Goal: Transaction & Acquisition: Purchase product/service

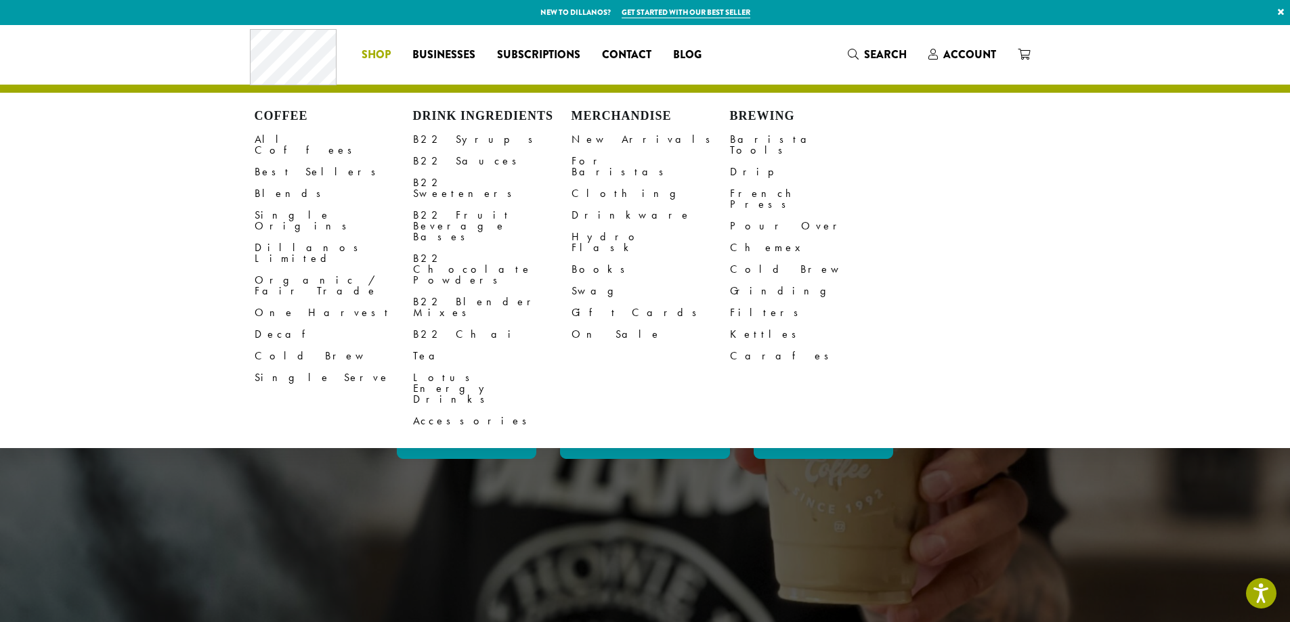
click at [376, 56] on span "Shop" at bounding box center [376, 55] width 29 height 17
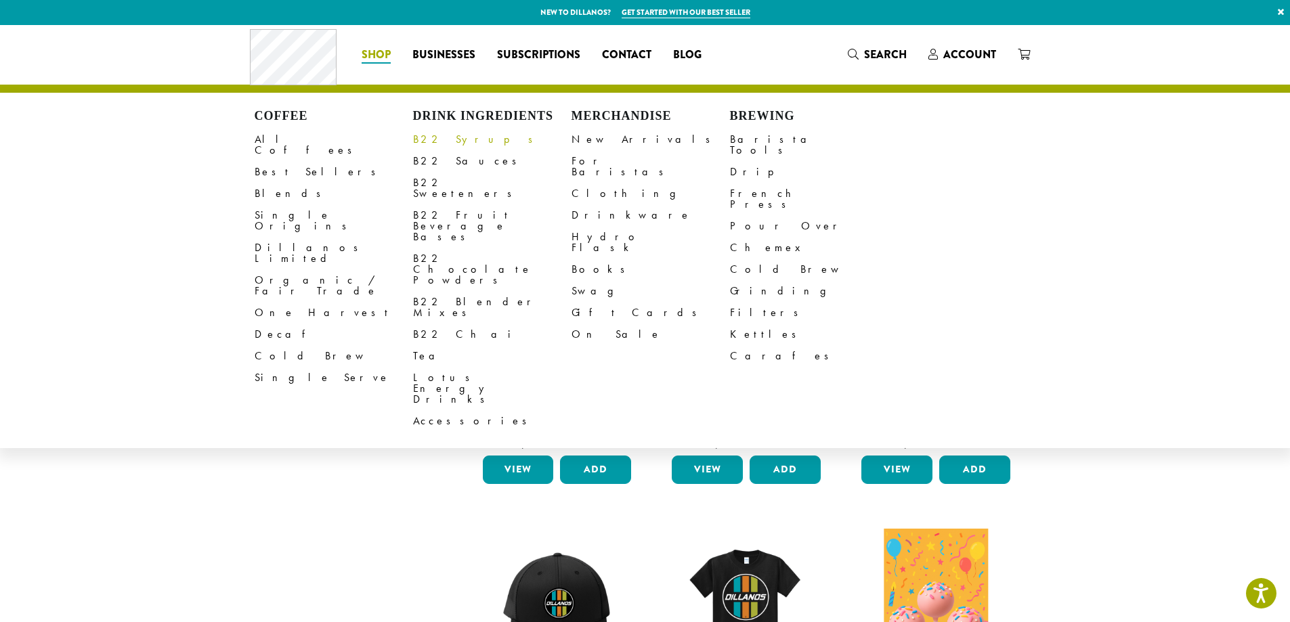
click at [450, 137] on link "B22 Syrups" at bounding box center [492, 140] width 158 height 22
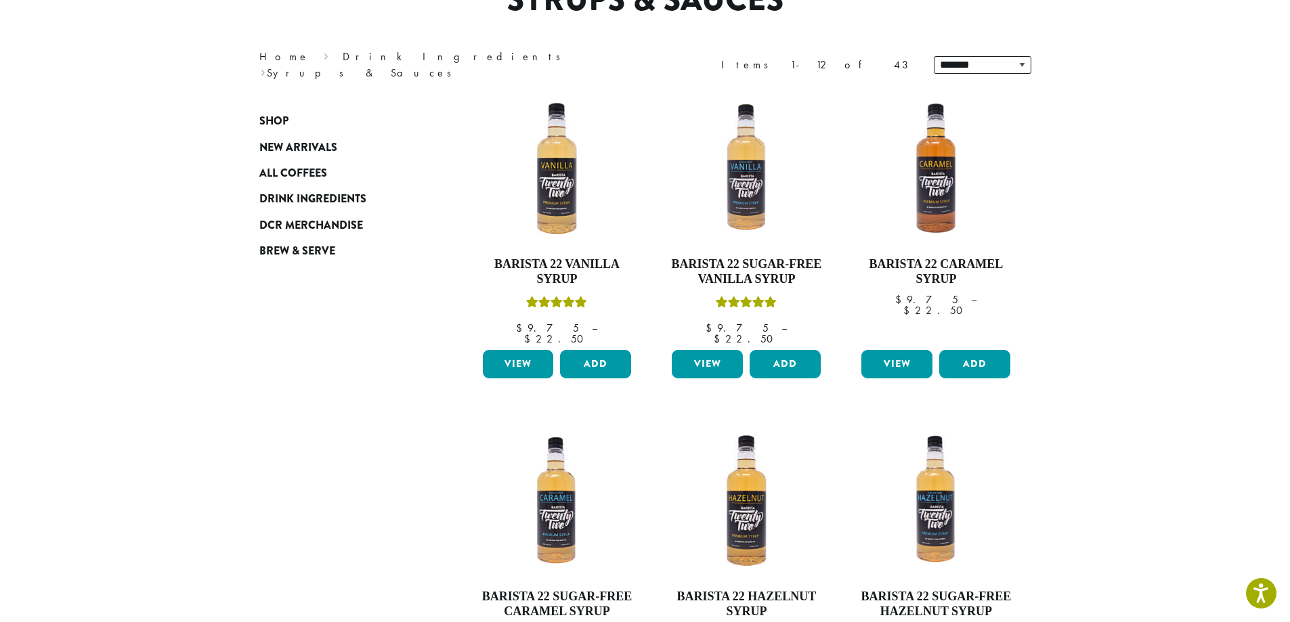
scroll to position [203, 0]
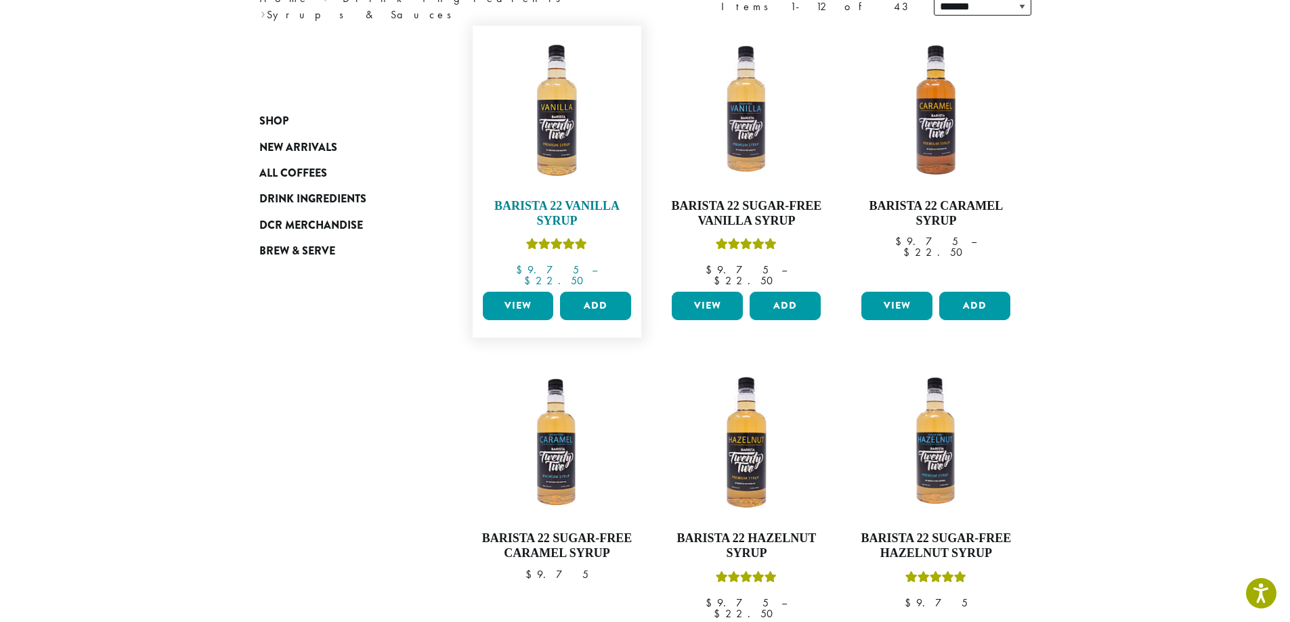
click at [561, 144] on img at bounding box center [557, 111] width 156 height 156
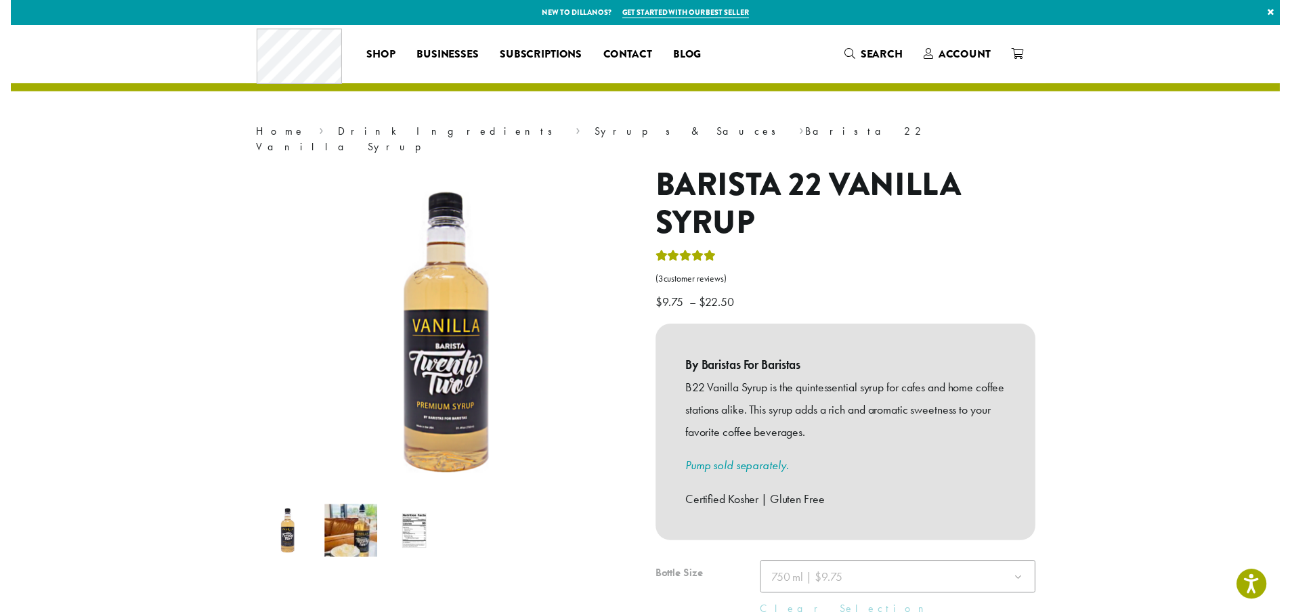
scroll to position [68, 0]
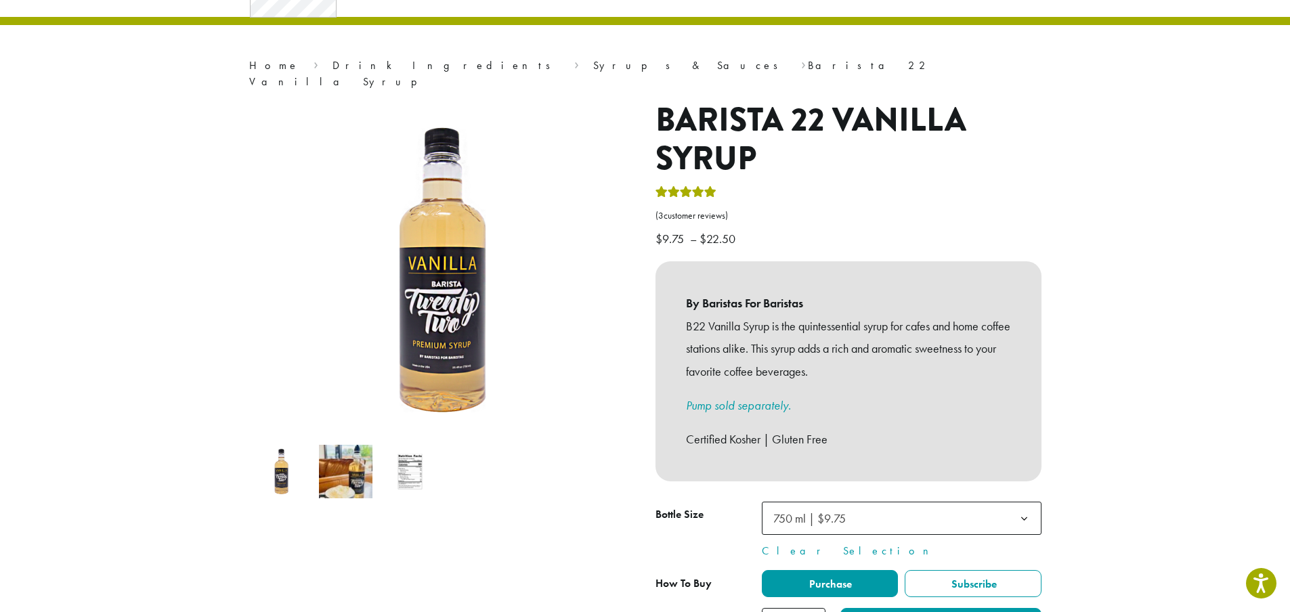
click at [773, 511] on span "750 ml | $9.75" at bounding box center [809, 519] width 72 height 16
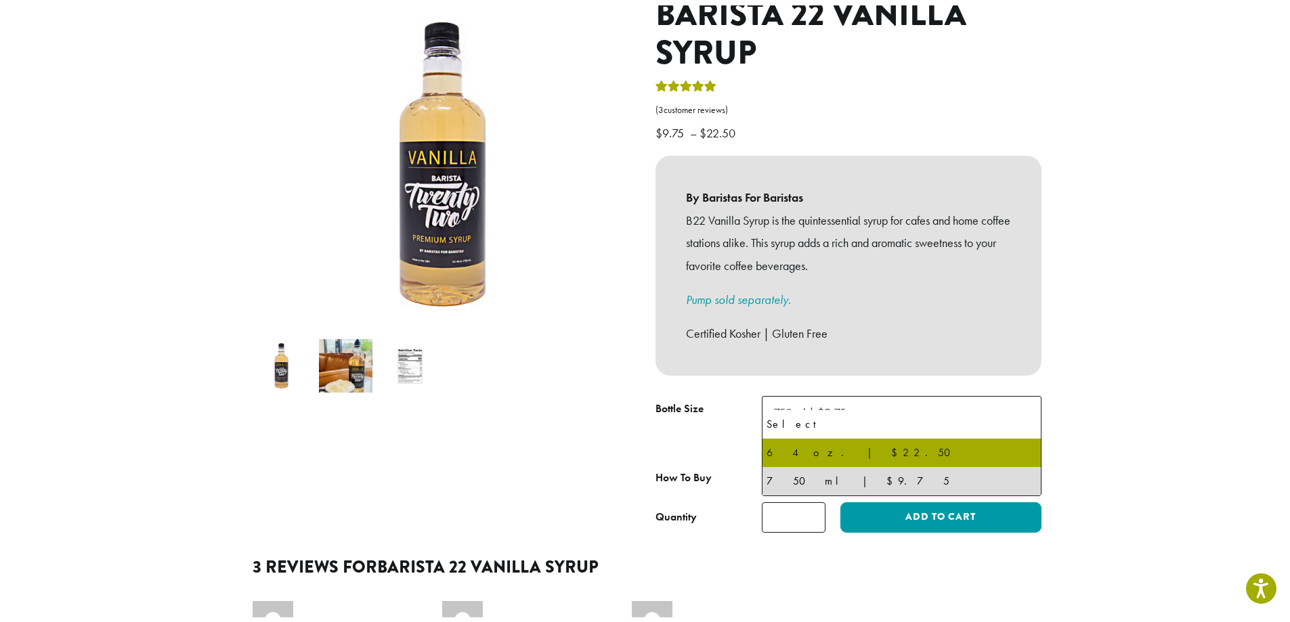
scroll to position [203, 0]
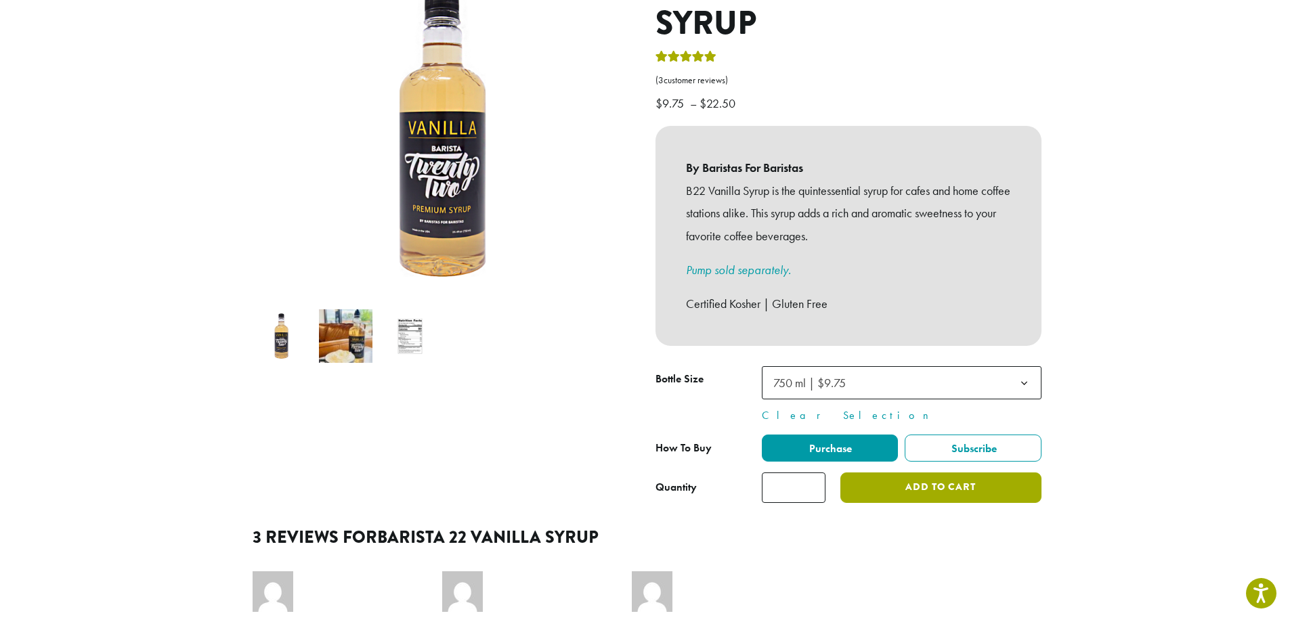
click at [887, 478] on button "Add to cart" at bounding box center [940, 488] width 200 height 30
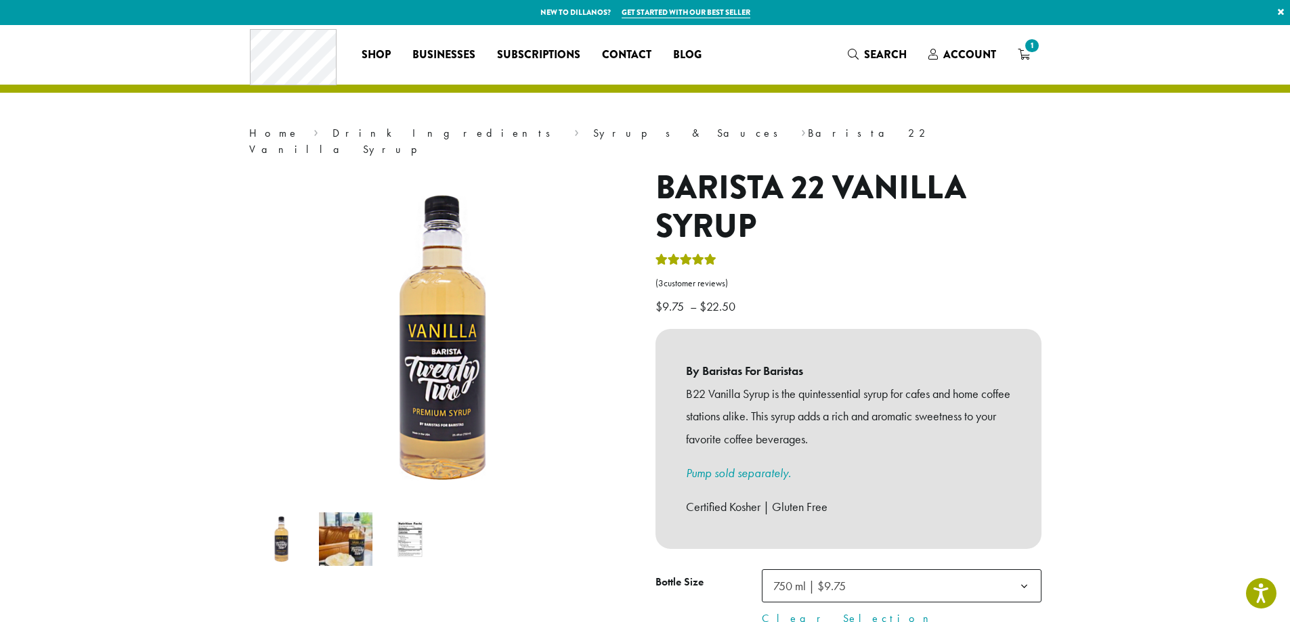
click at [345, 515] on img at bounding box center [345, 539] width 53 height 53
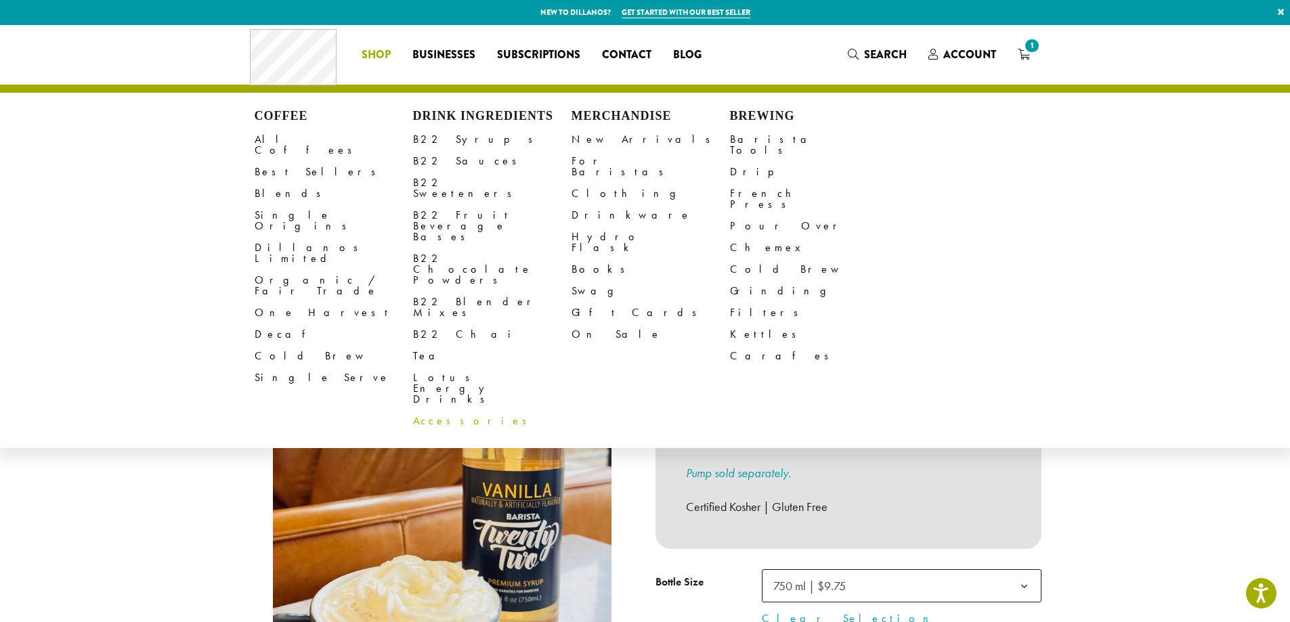
click at [420, 410] on link "Accessories" at bounding box center [492, 421] width 158 height 22
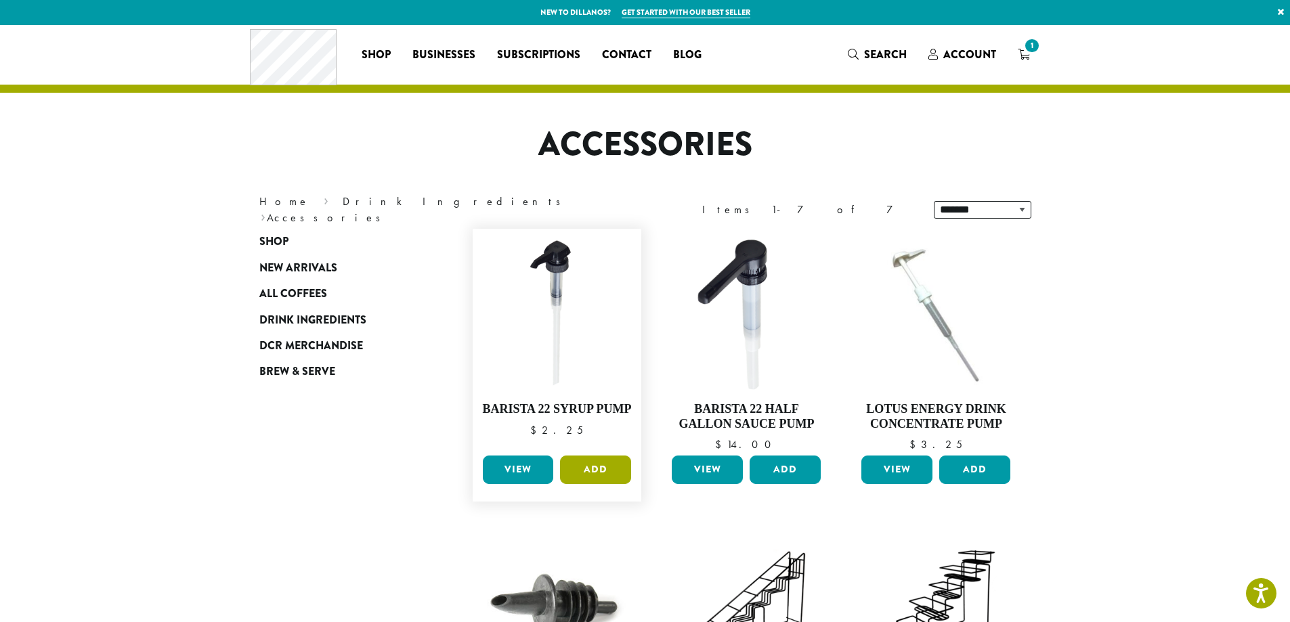
click at [610, 477] on button "Add" at bounding box center [595, 470] width 71 height 28
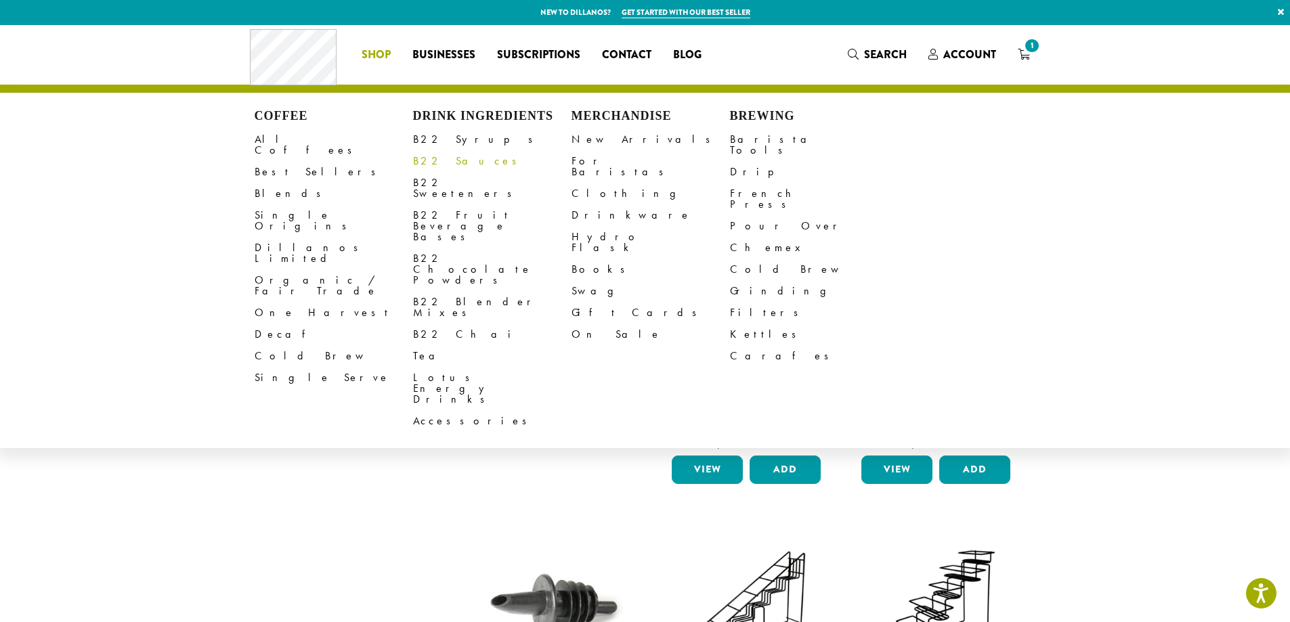
click at [448, 160] on link "B22 Sauces" at bounding box center [492, 161] width 158 height 22
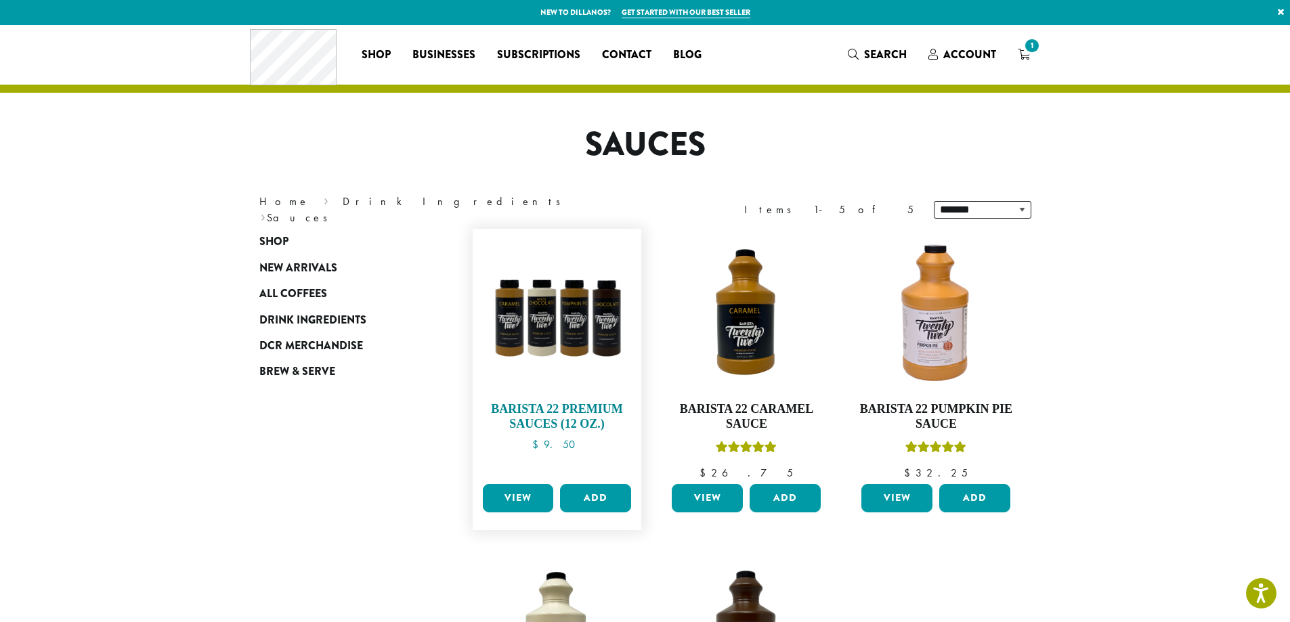
click at [548, 307] on img at bounding box center [557, 314] width 156 height 156
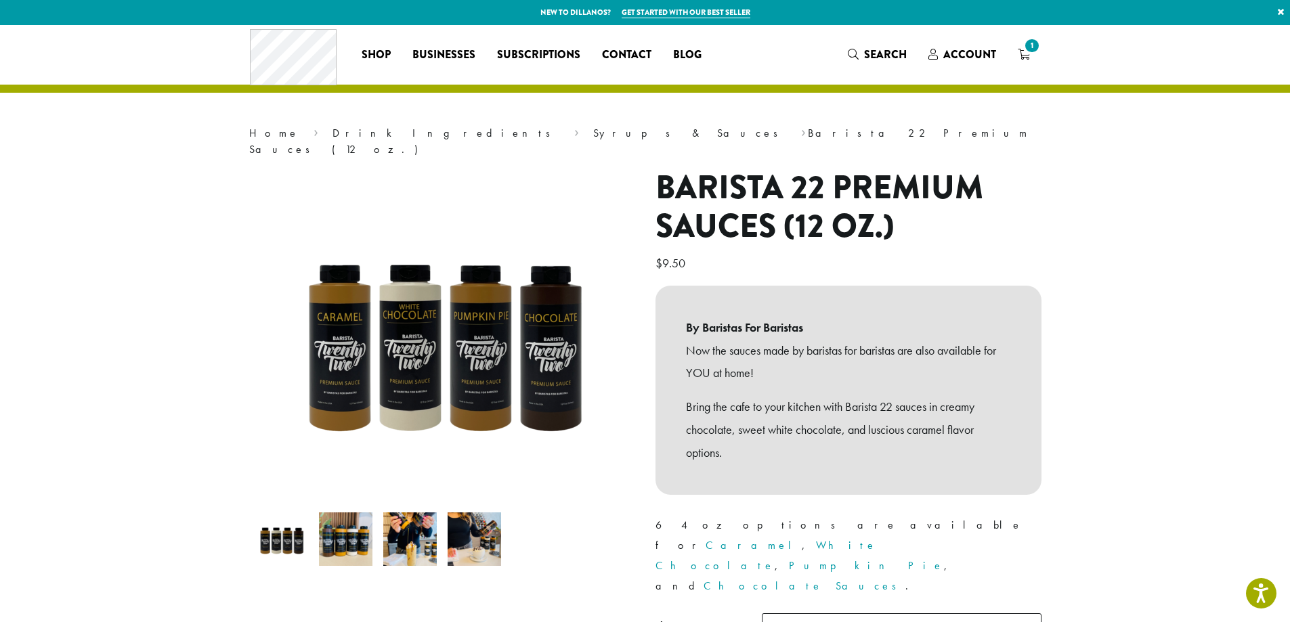
click at [405, 522] on img at bounding box center [409, 539] width 53 height 53
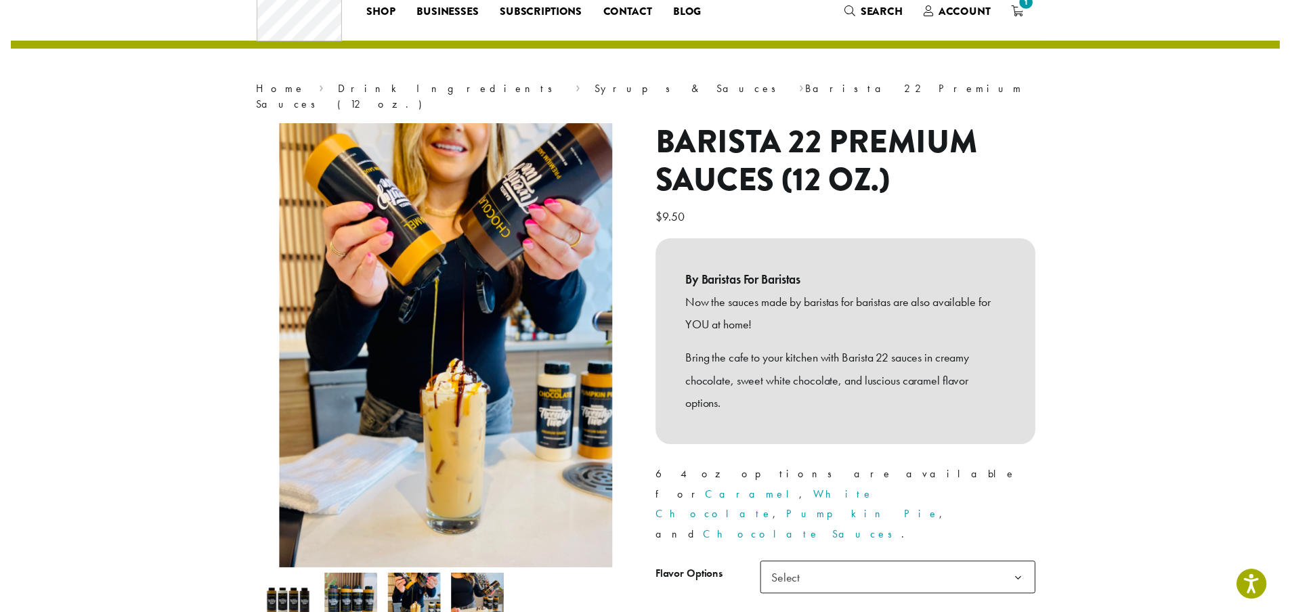
scroll to position [68, 0]
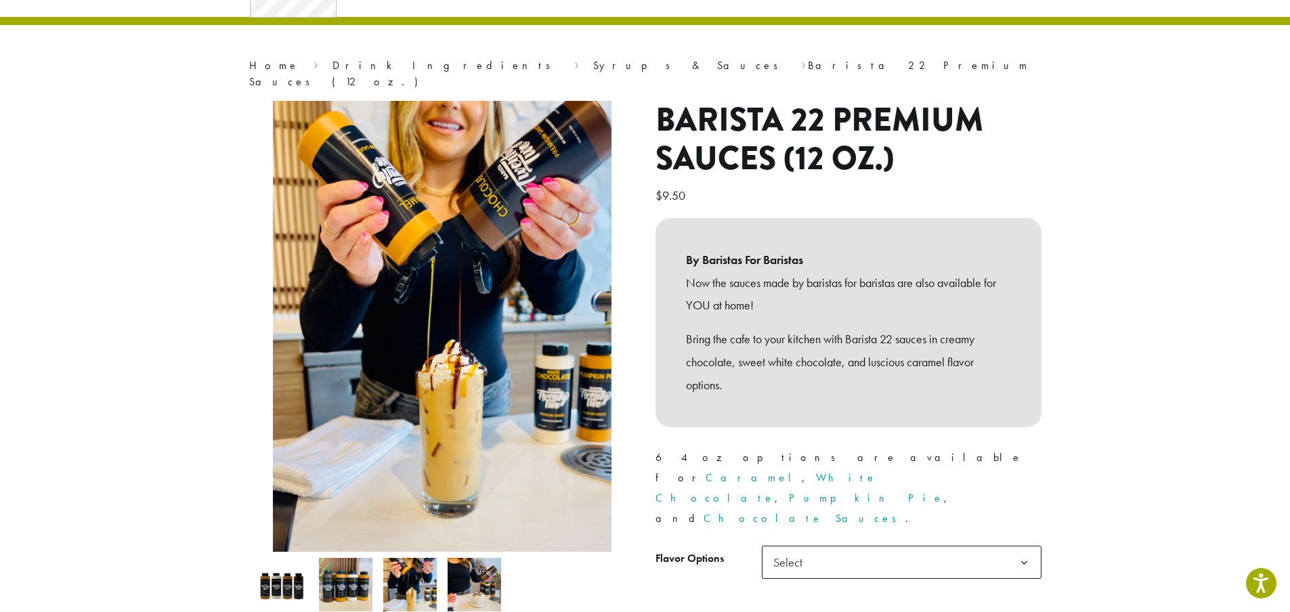
click at [788, 549] on span "Select" at bounding box center [792, 562] width 48 height 26
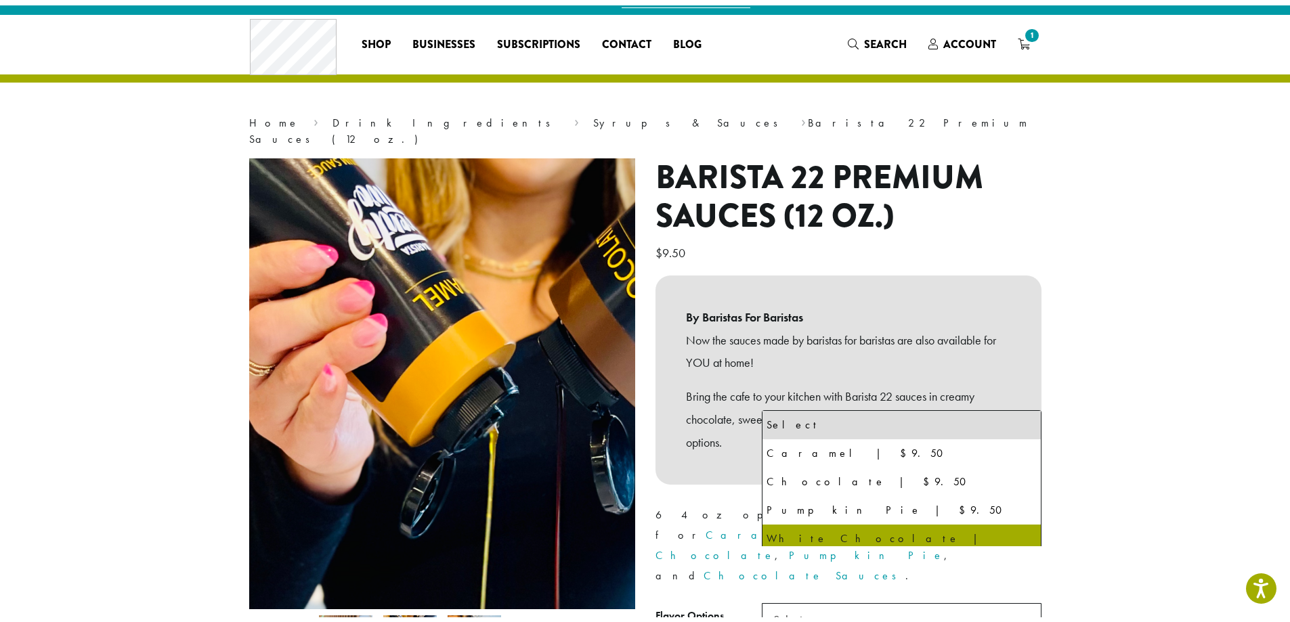
scroll to position [0, 0]
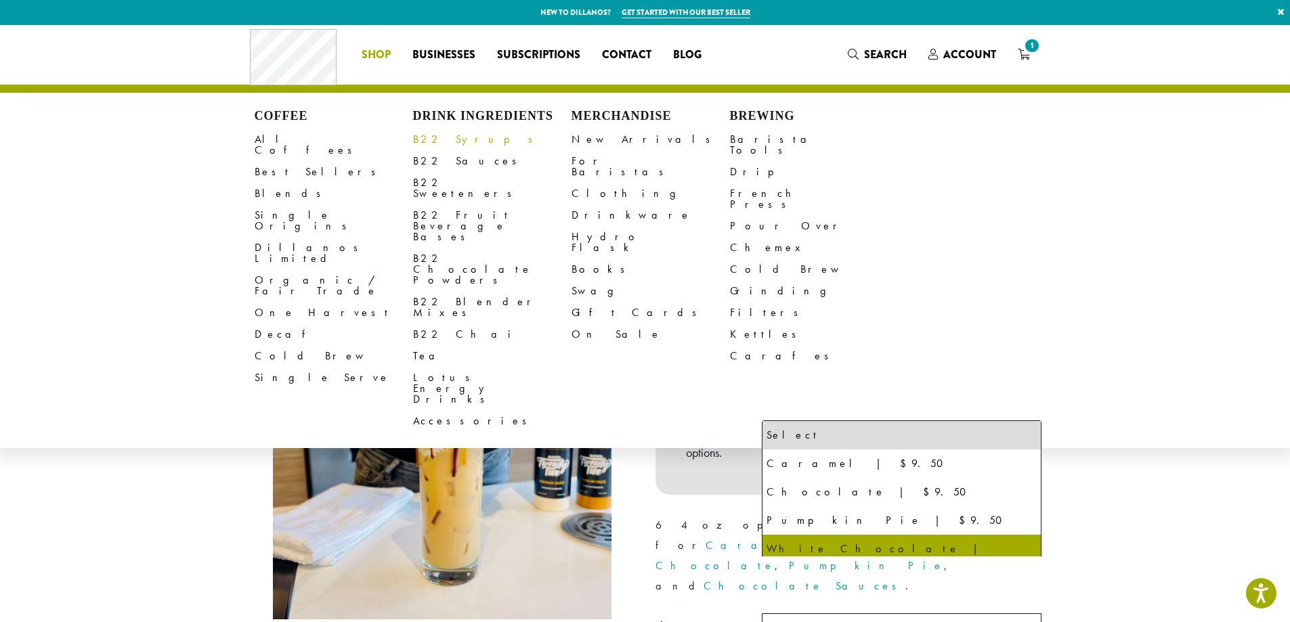
click at [439, 136] on link "B22 Syrups" at bounding box center [492, 140] width 158 height 22
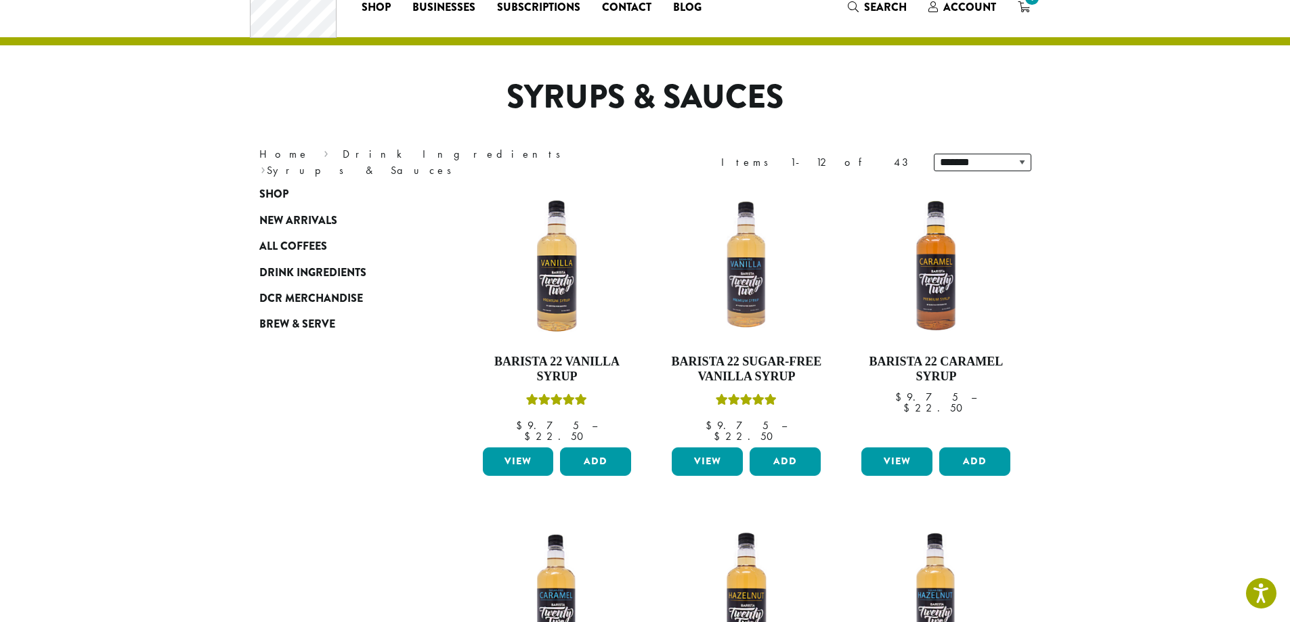
scroll to position [135, 0]
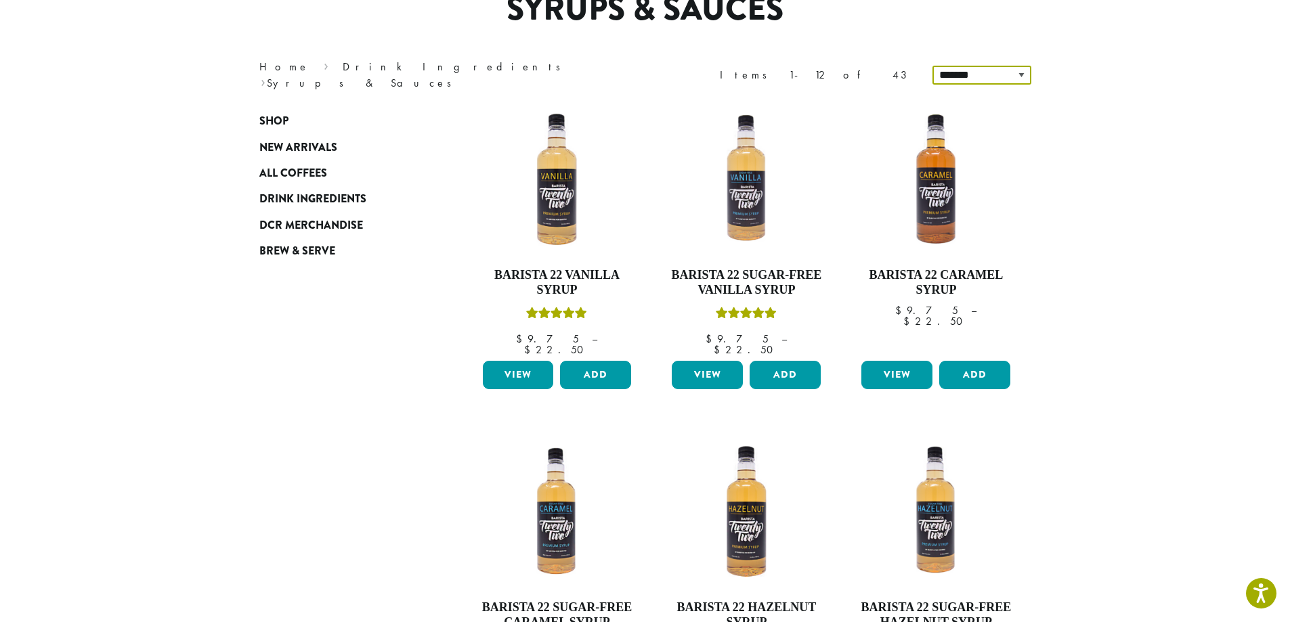
click at [969, 78] on select "**********" at bounding box center [981, 75] width 99 height 19
click at [976, 70] on select "**********" at bounding box center [981, 75] width 99 height 19
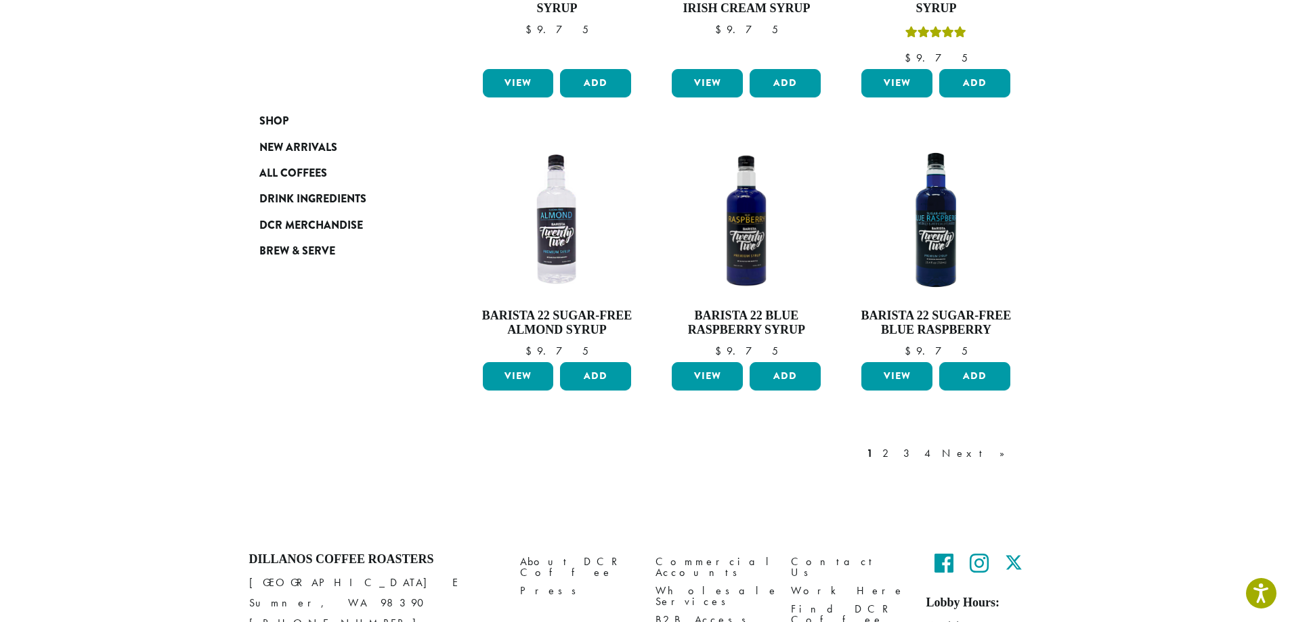
scroll to position [1083, 0]
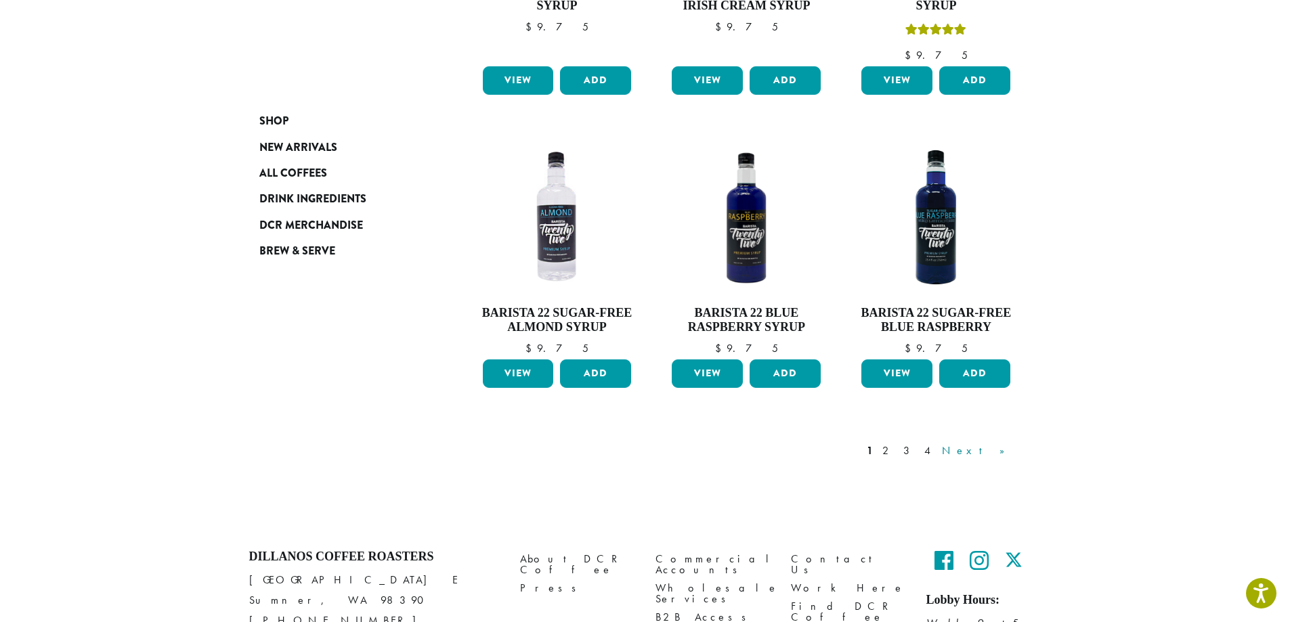
click at [1003, 443] on link "Next »" at bounding box center [978, 451] width 78 height 16
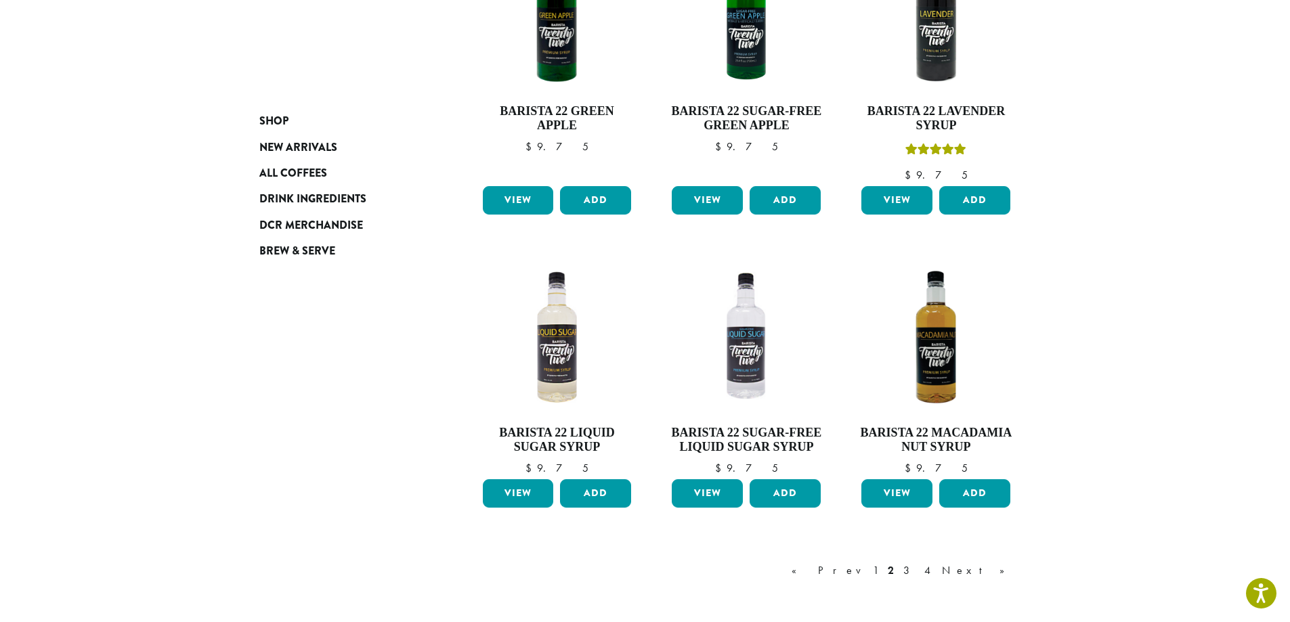
scroll to position [1031, 0]
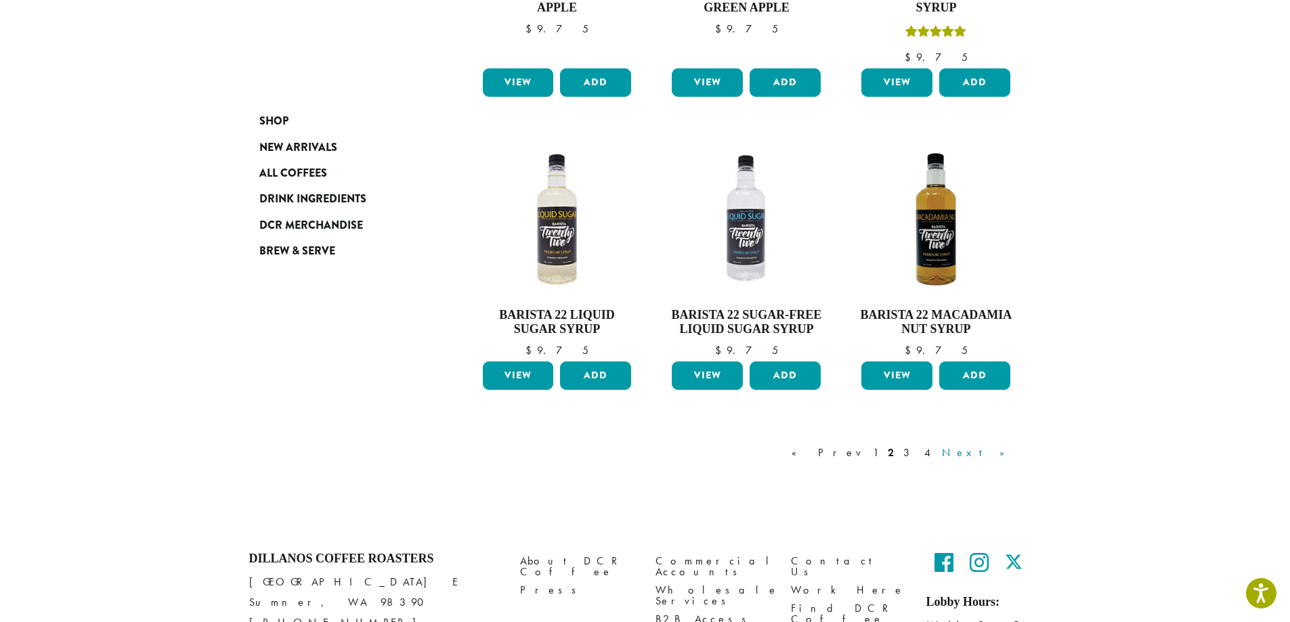
click at [991, 453] on link "Next »" at bounding box center [978, 453] width 78 height 16
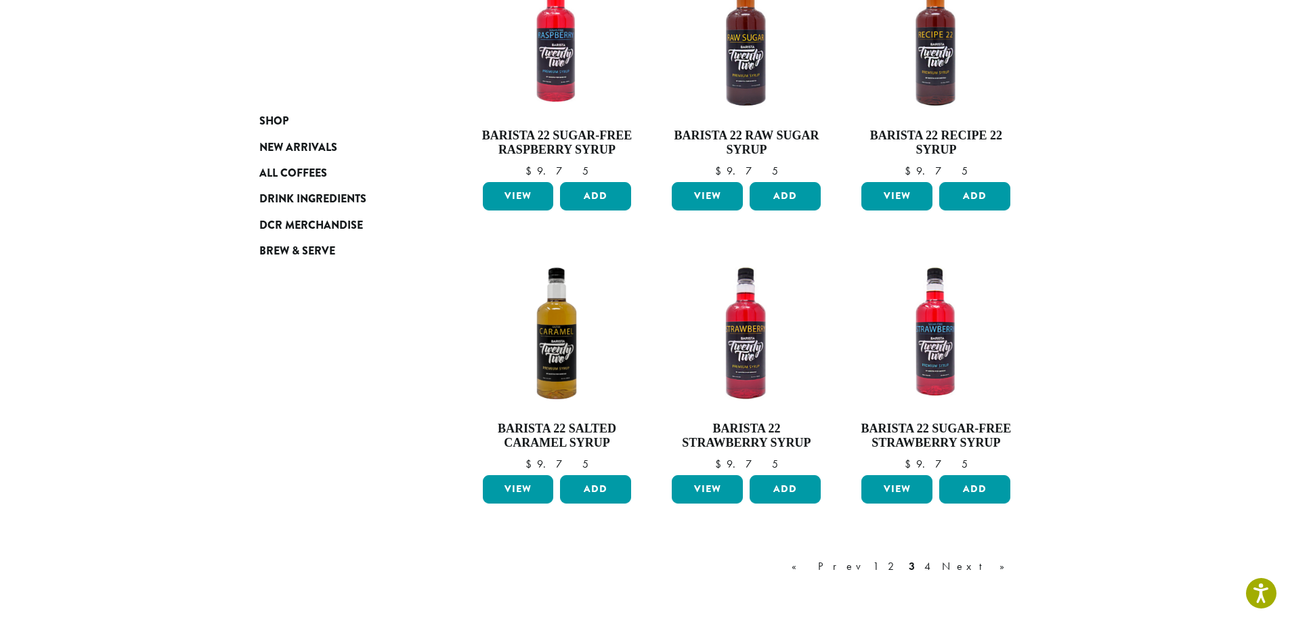
scroll to position [896, 0]
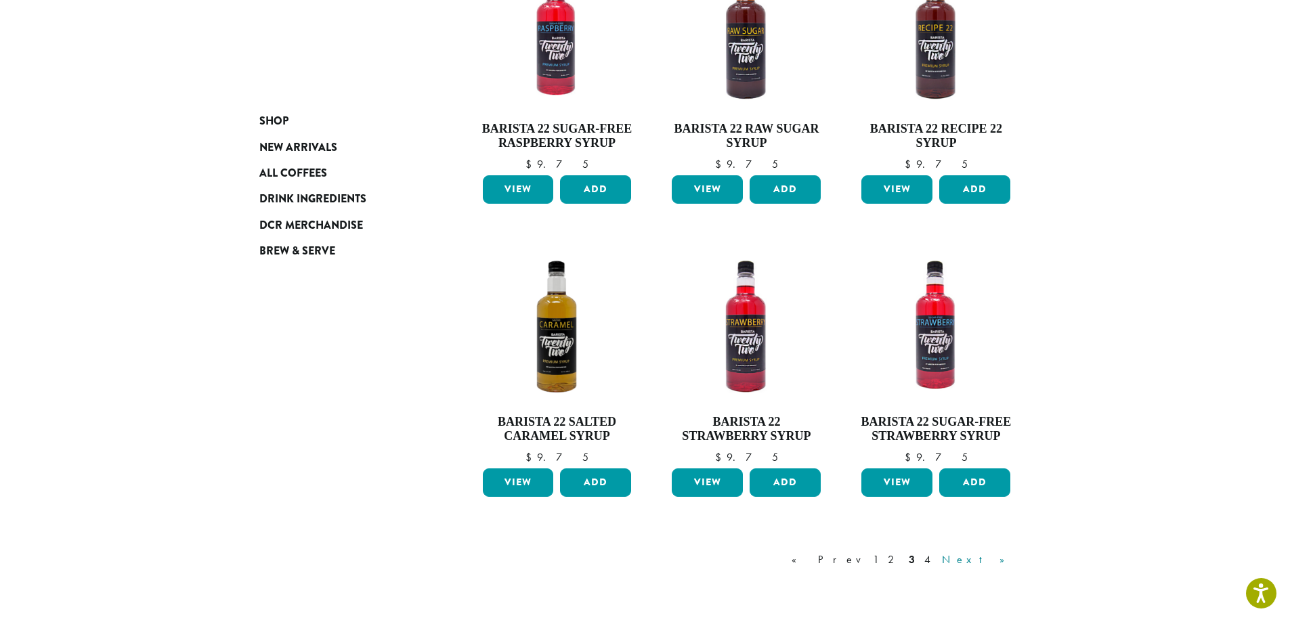
click at [989, 559] on link "Next »" at bounding box center [978, 560] width 78 height 16
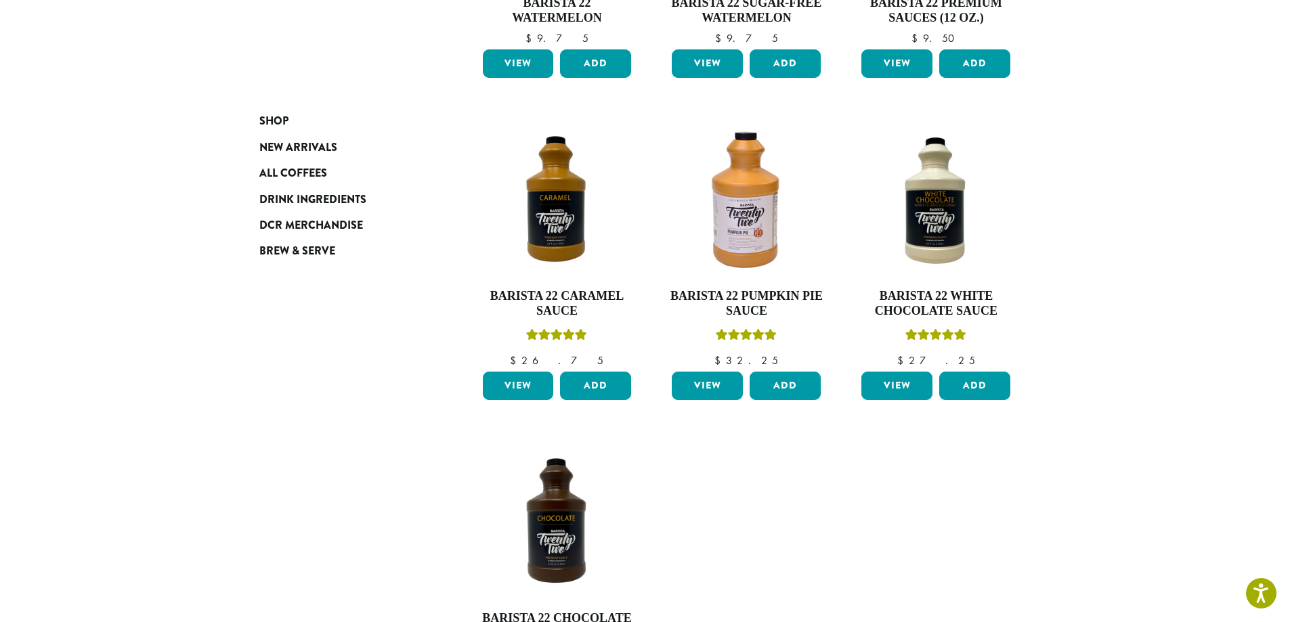
drag, startPoint x: 726, startPoint y: 486, endPoint x: 1137, endPoint y: 467, distance: 411.5
click at [1139, 468] on section "**********" at bounding box center [645, 241] width 1290 height 1244
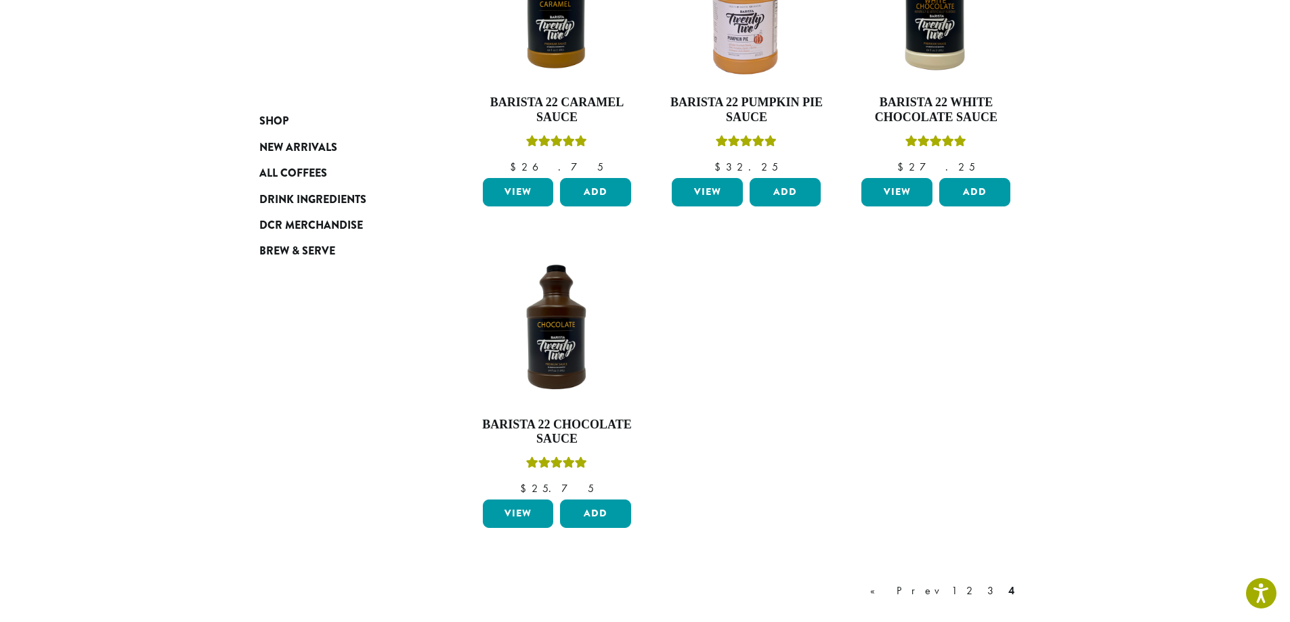
scroll to position [745, 0]
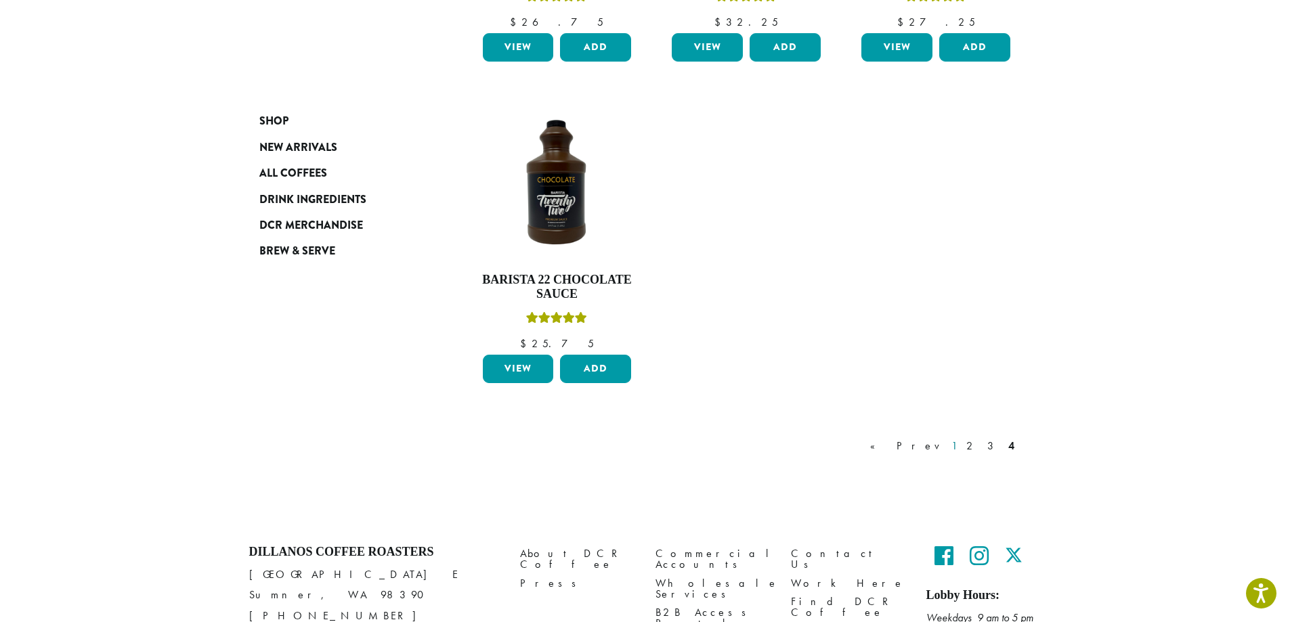
click at [960, 443] on link "1" at bounding box center [954, 446] width 11 height 16
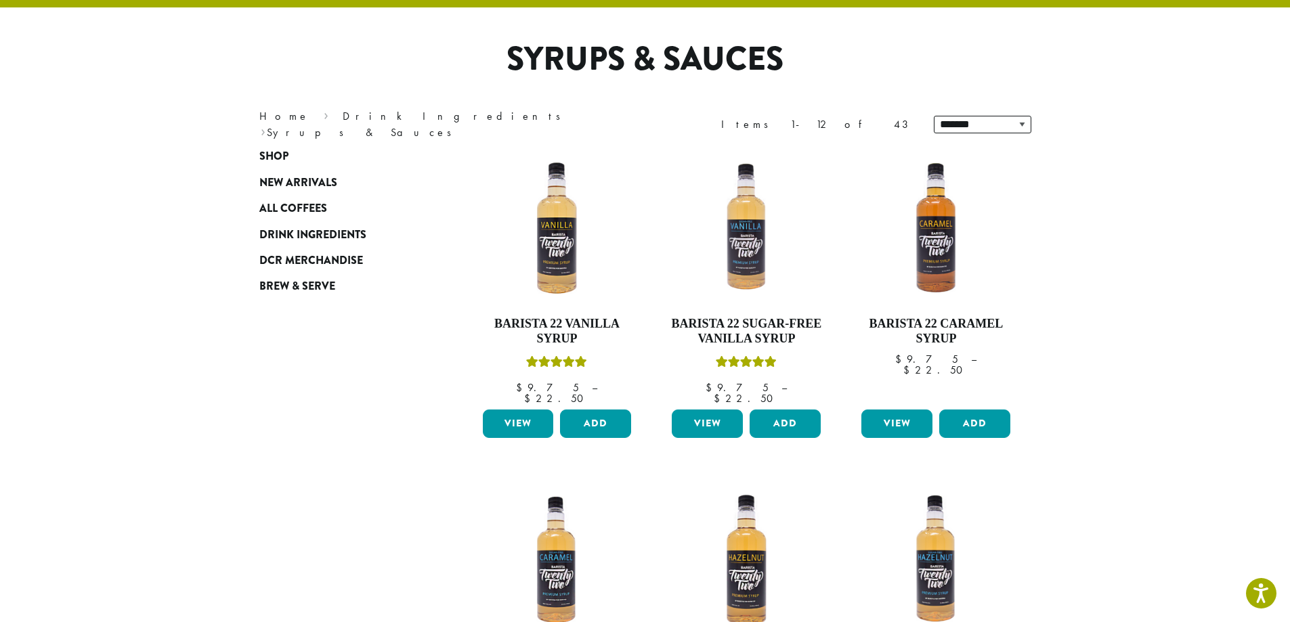
scroll to position [83, 0]
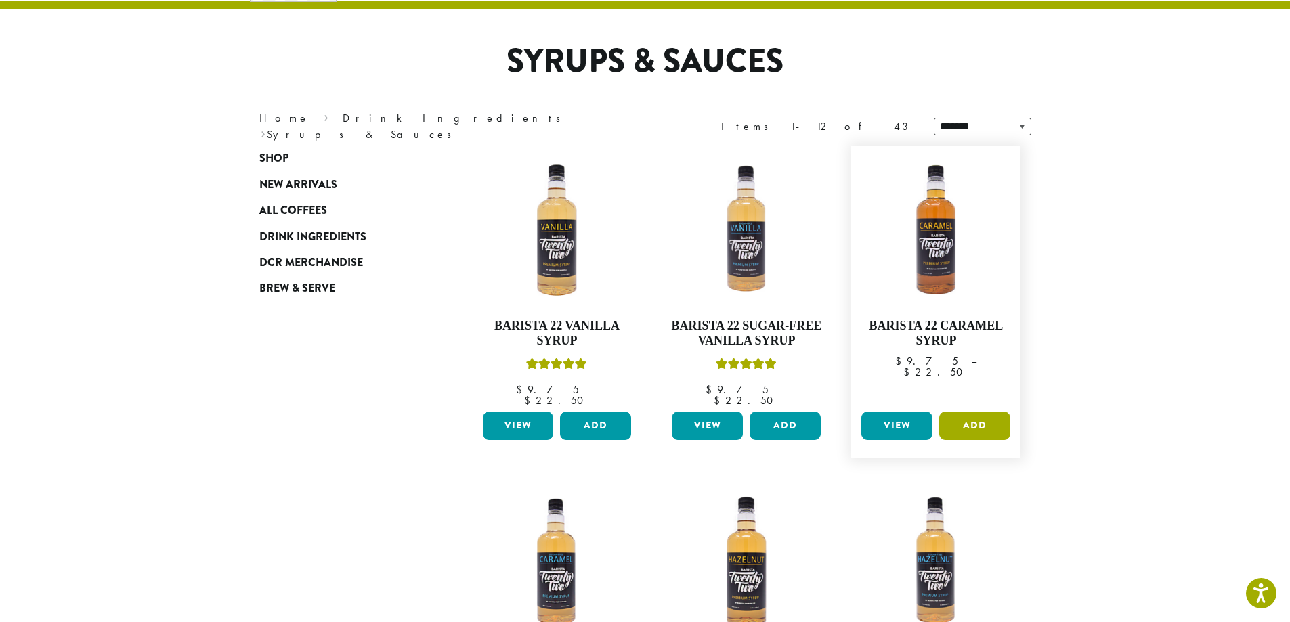
click at [947, 419] on button "Add" at bounding box center [974, 426] width 71 height 28
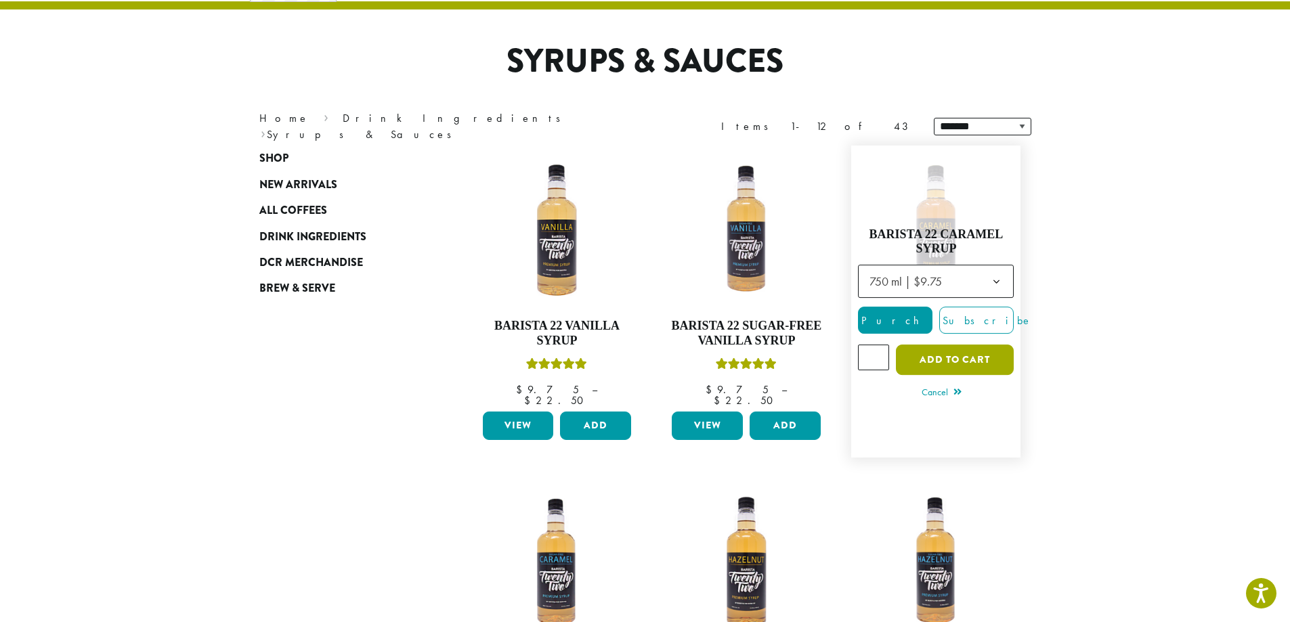
click at [939, 358] on button "Add to cart" at bounding box center [955, 360] width 118 height 30
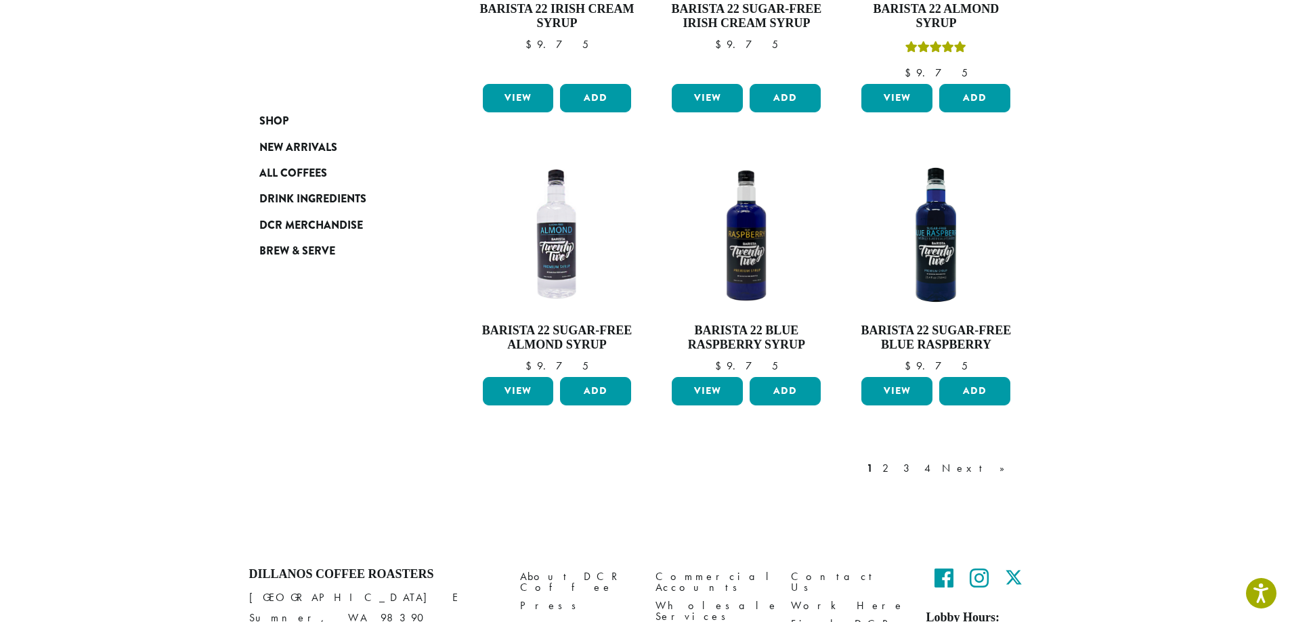
scroll to position [1142, 0]
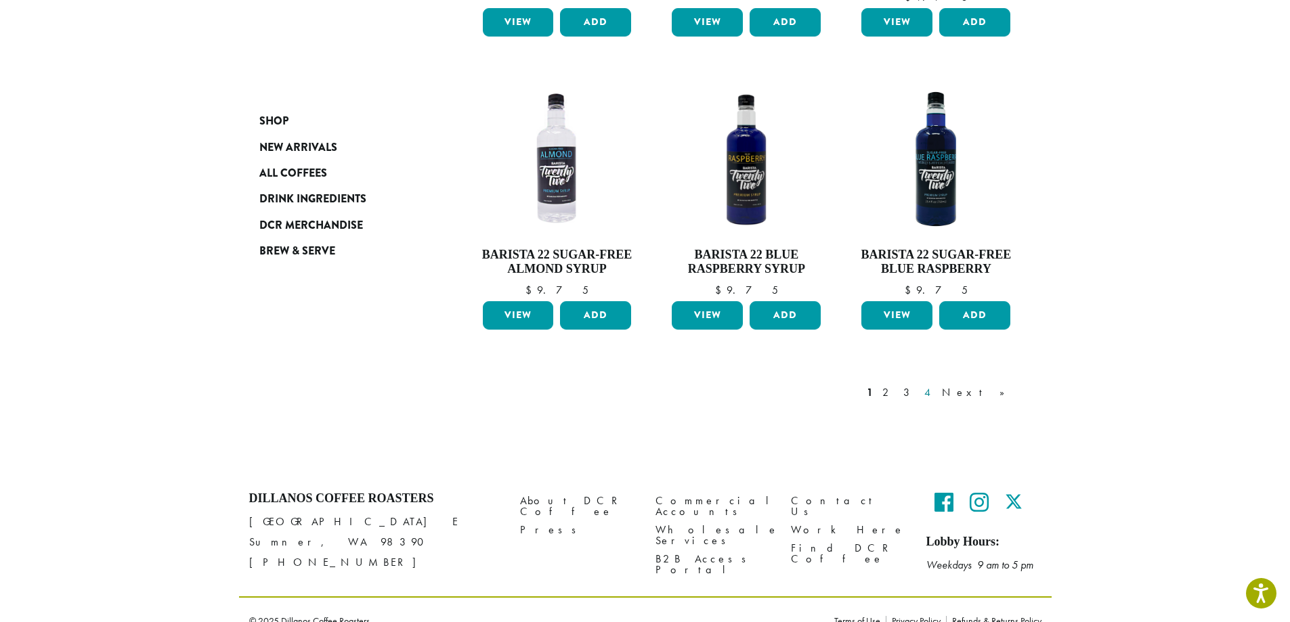
click at [935, 385] on link "4" at bounding box center [929, 393] width 14 height 16
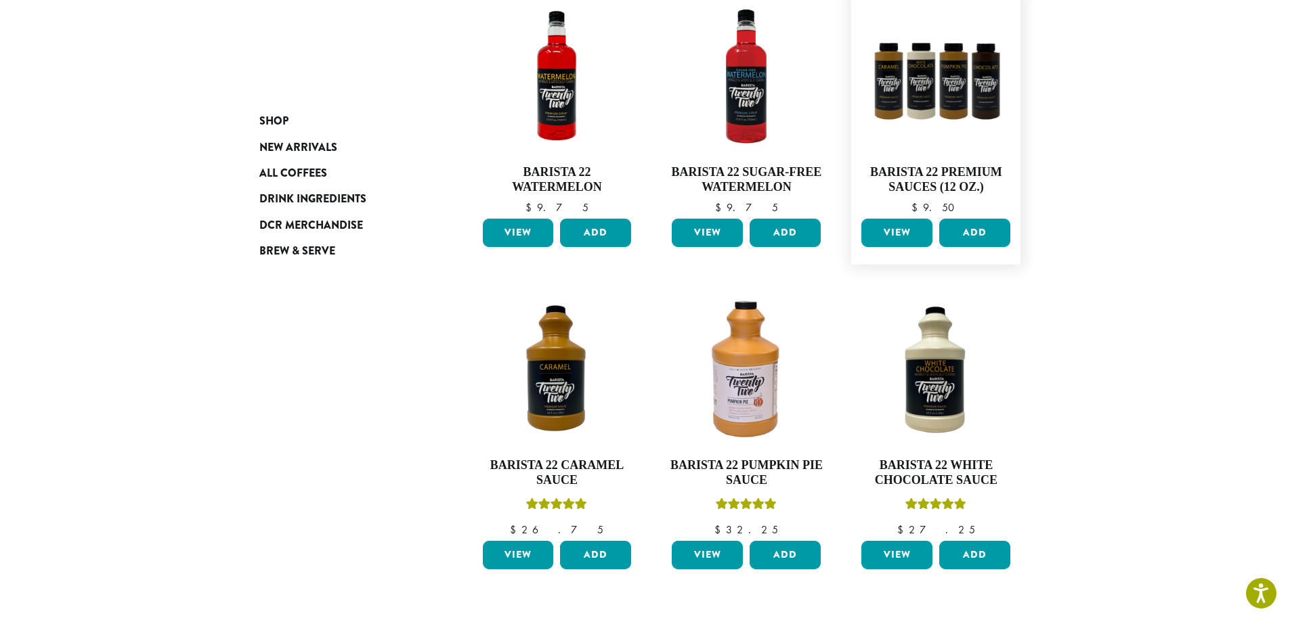
scroll to position [219, 0]
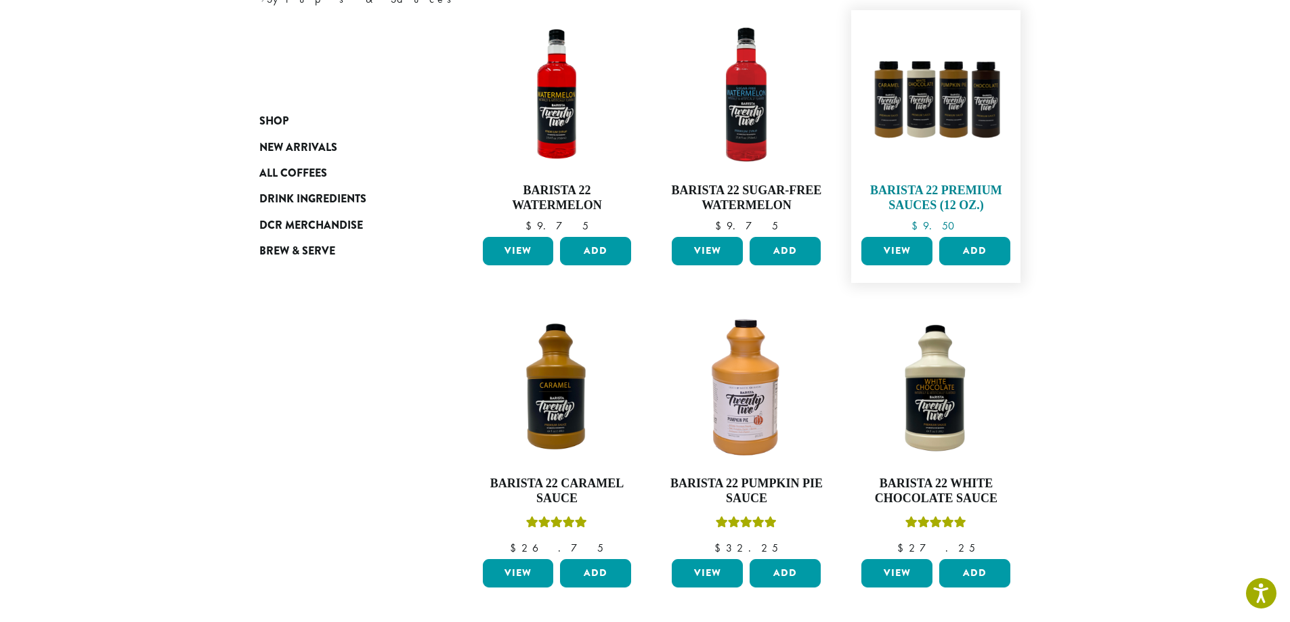
click at [967, 127] on img at bounding box center [936, 95] width 156 height 156
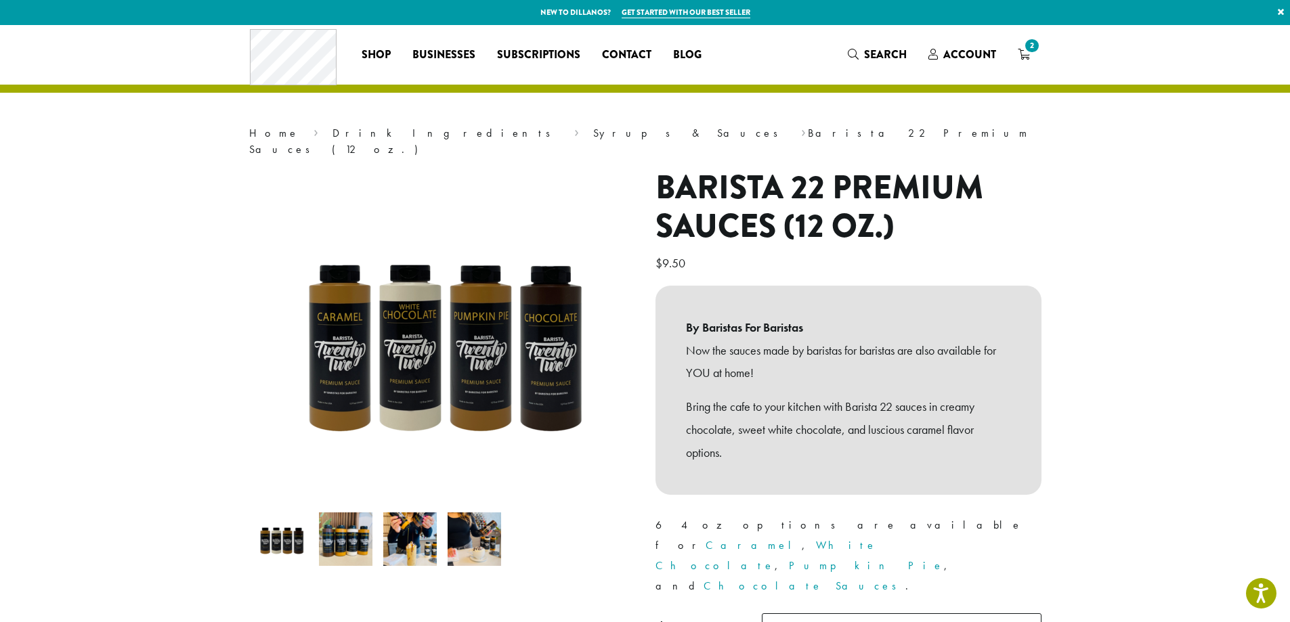
click at [408, 518] on img at bounding box center [409, 539] width 53 height 53
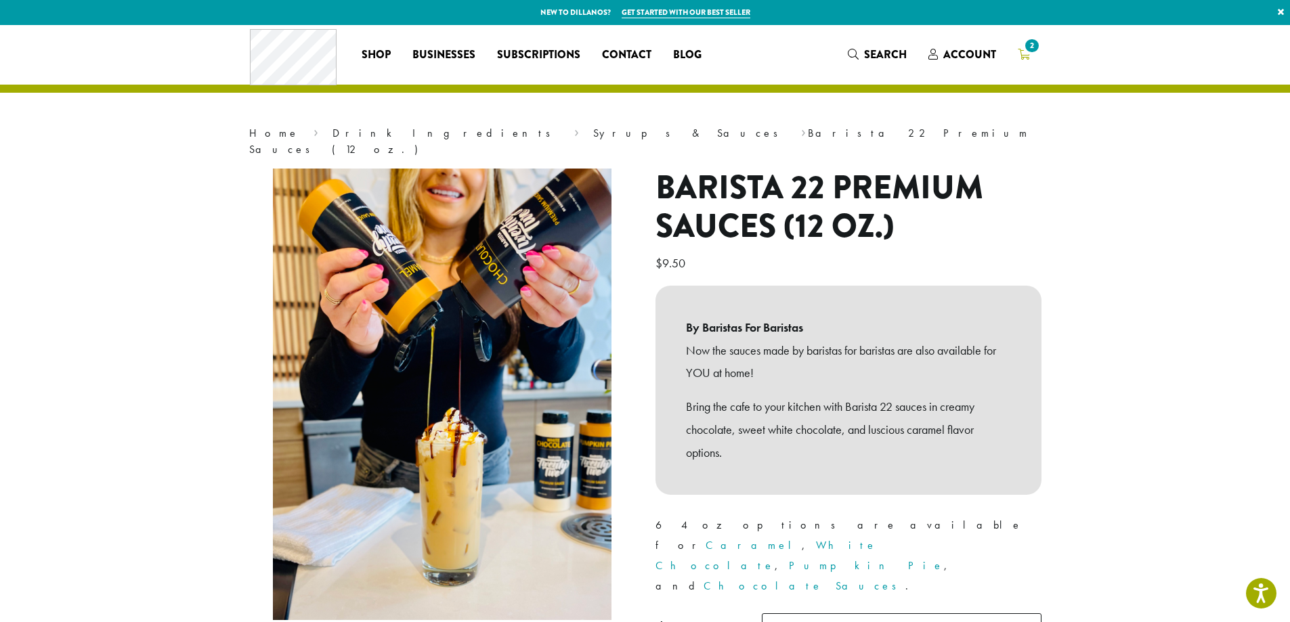
click at [1022, 55] on icon "2" at bounding box center [1024, 54] width 12 height 11
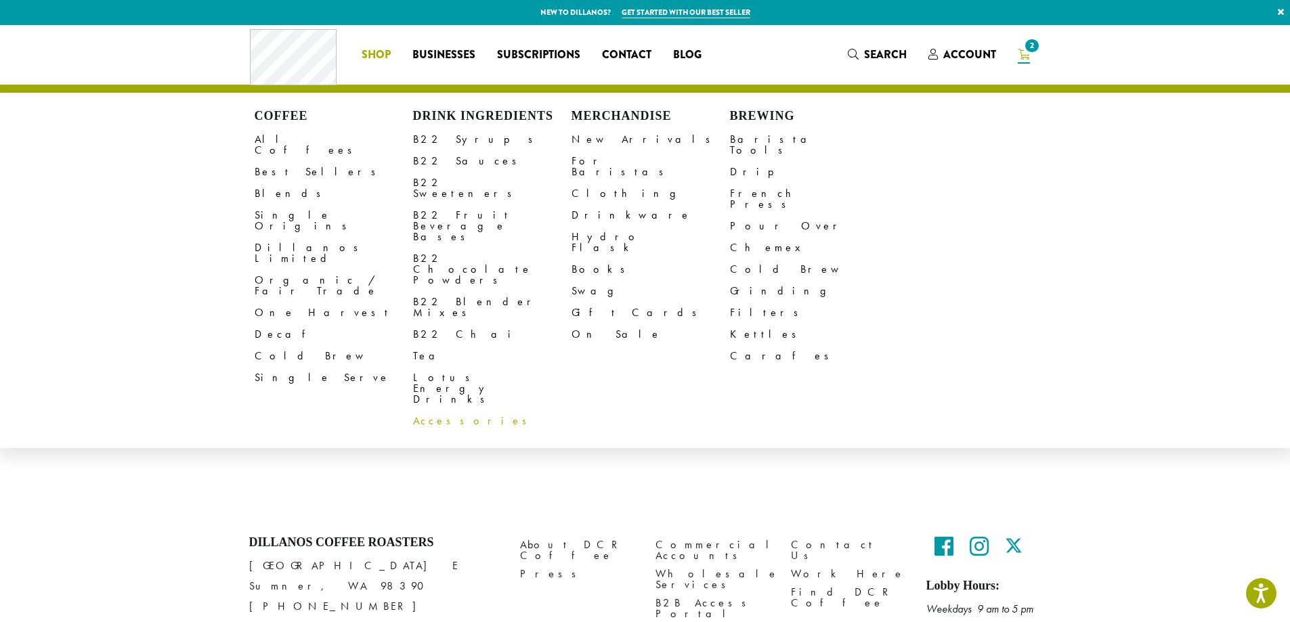
click at [437, 410] on link "Accessories" at bounding box center [492, 421] width 158 height 22
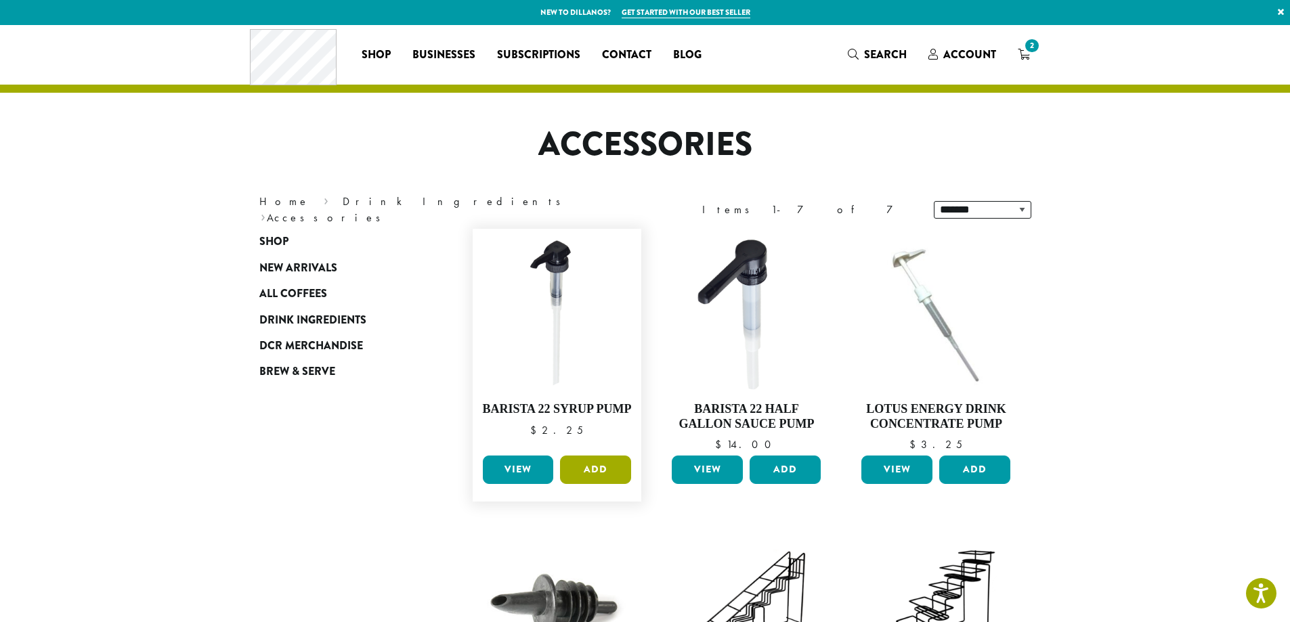
click at [596, 470] on button "Add" at bounding box center [595, 470] width 71 height 28
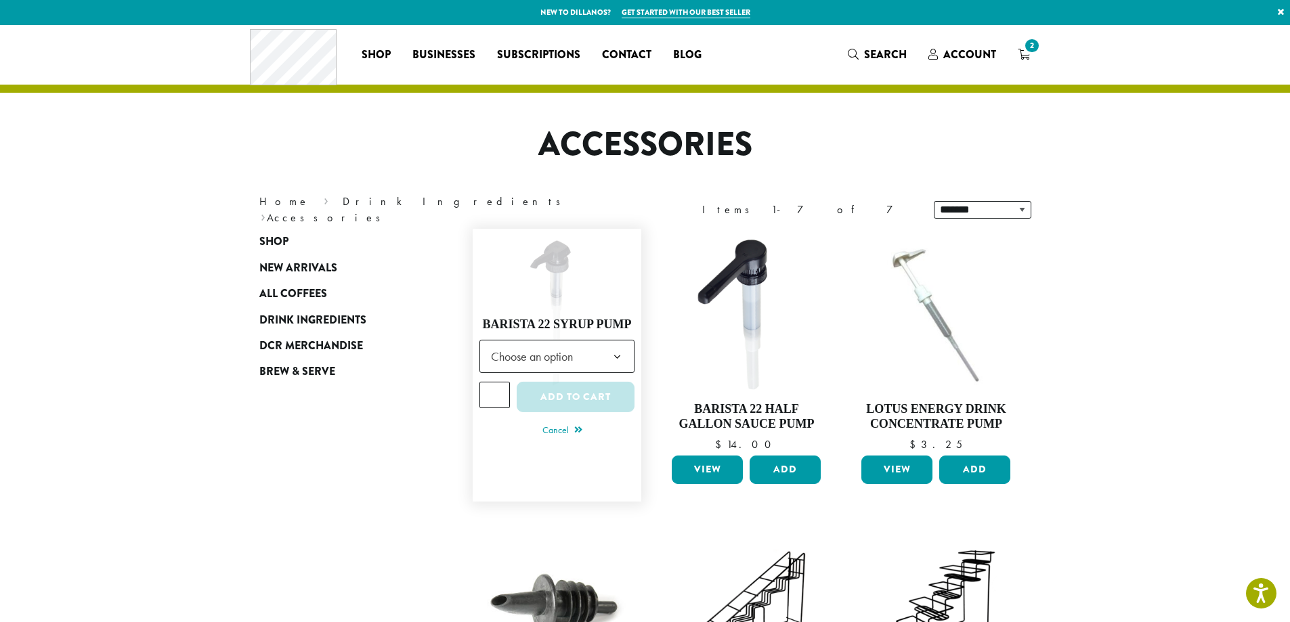
type input "*"
click at [500, 393] on input "*" at bounding box center [494, 395] width 31 height 26
click at [520, 364] on span "Choose an option" at bounding box center [536, 356] width 101 height 26
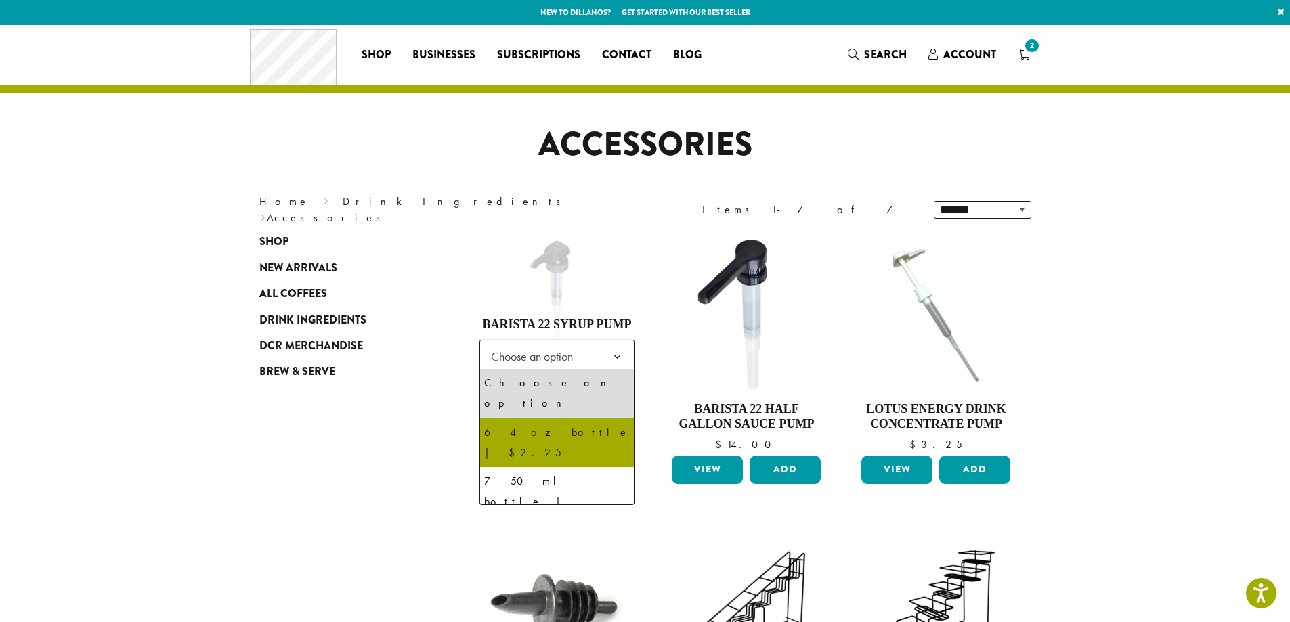
select select "**********"
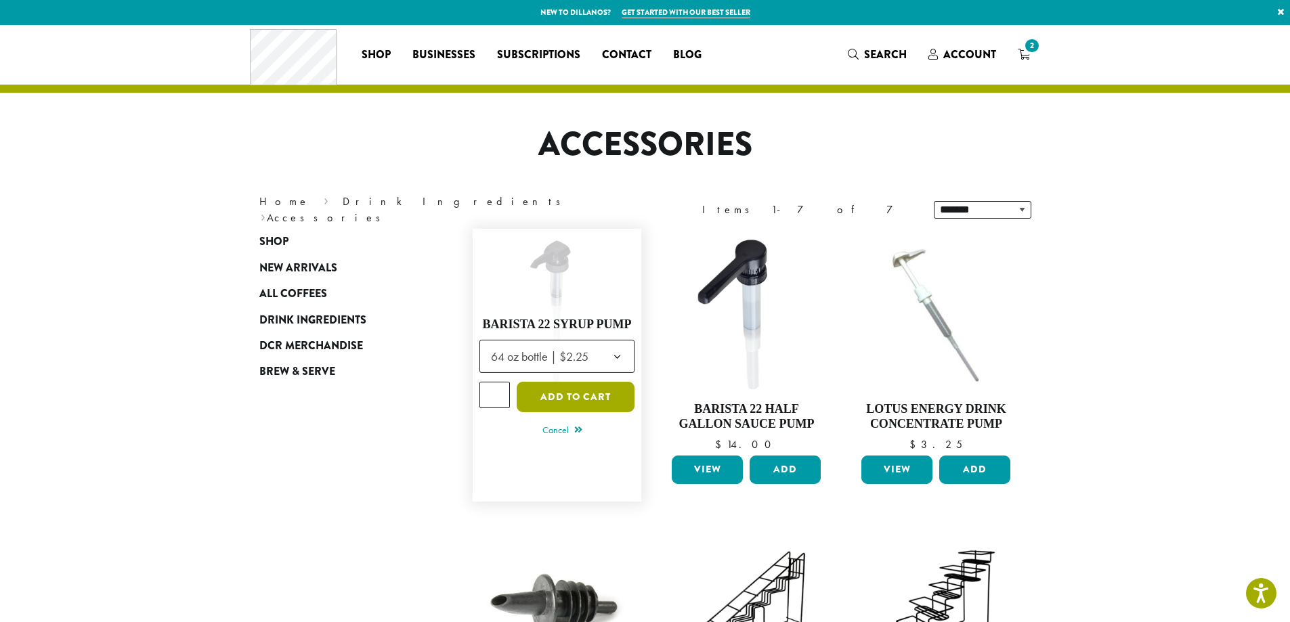
click at [578, 397] on button "Add to cart" at bounding box center [576, 397] width 118 height 30
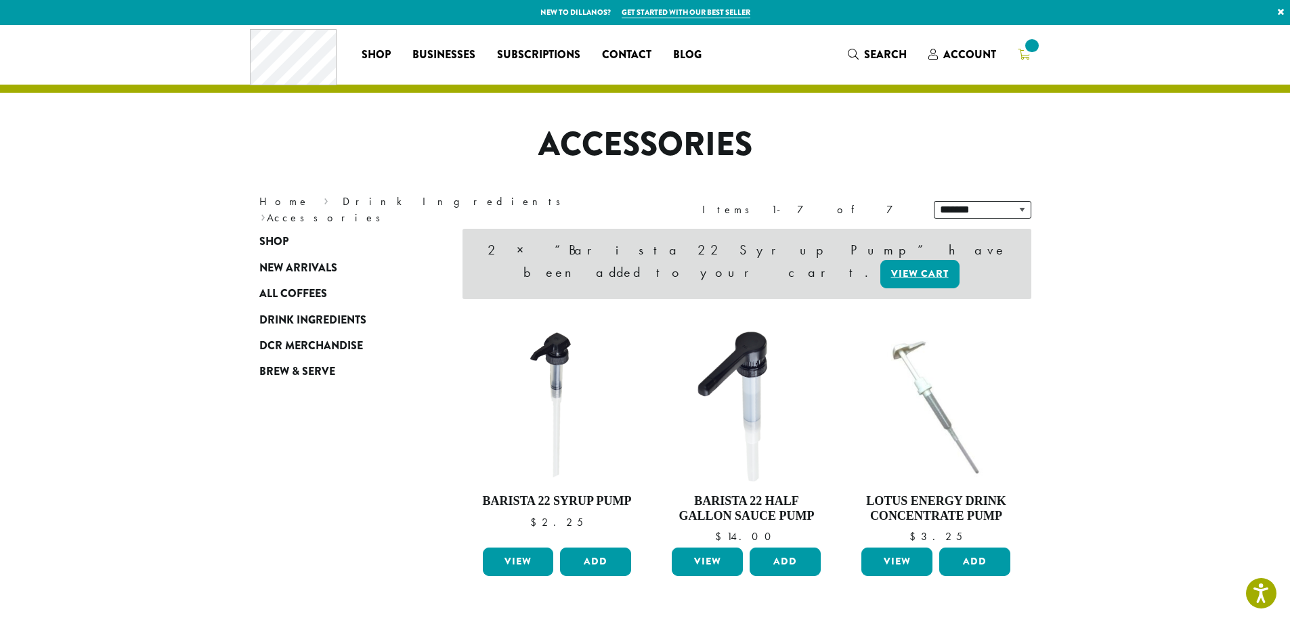
click at [1029, 53] on span at bounding box center [1032, 46] width 18 height 18
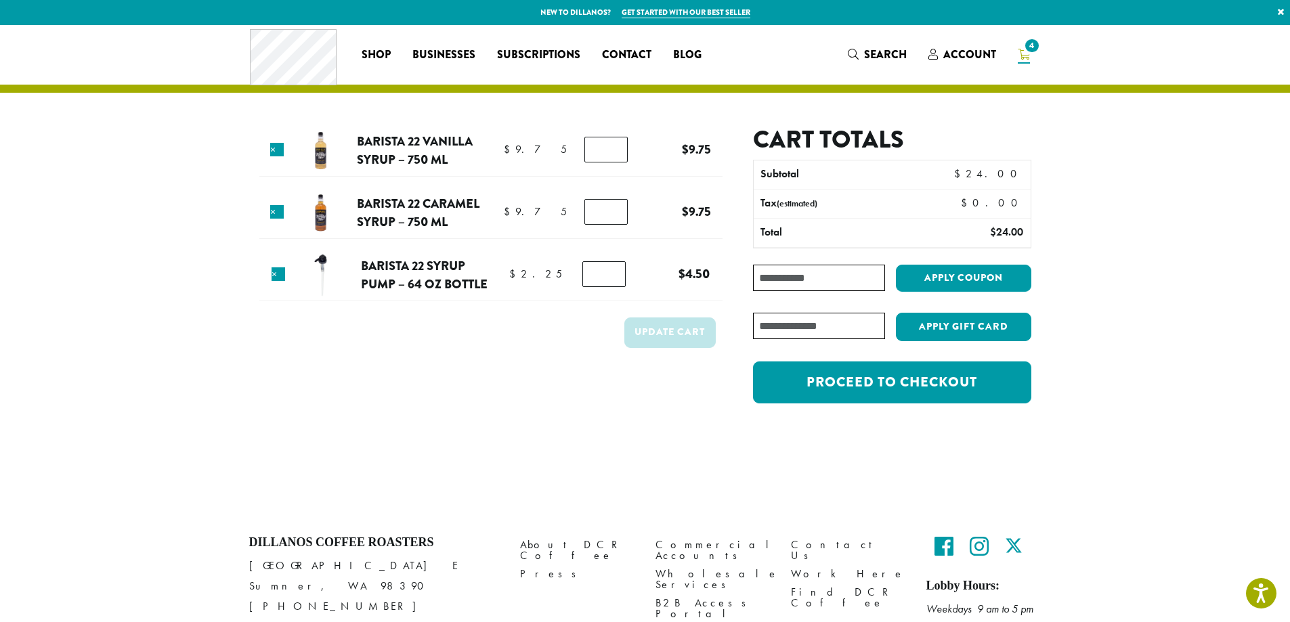
click at [674, 14] on link "Get started with our best seller" at bounding box center [686, 13] width 129 height 12
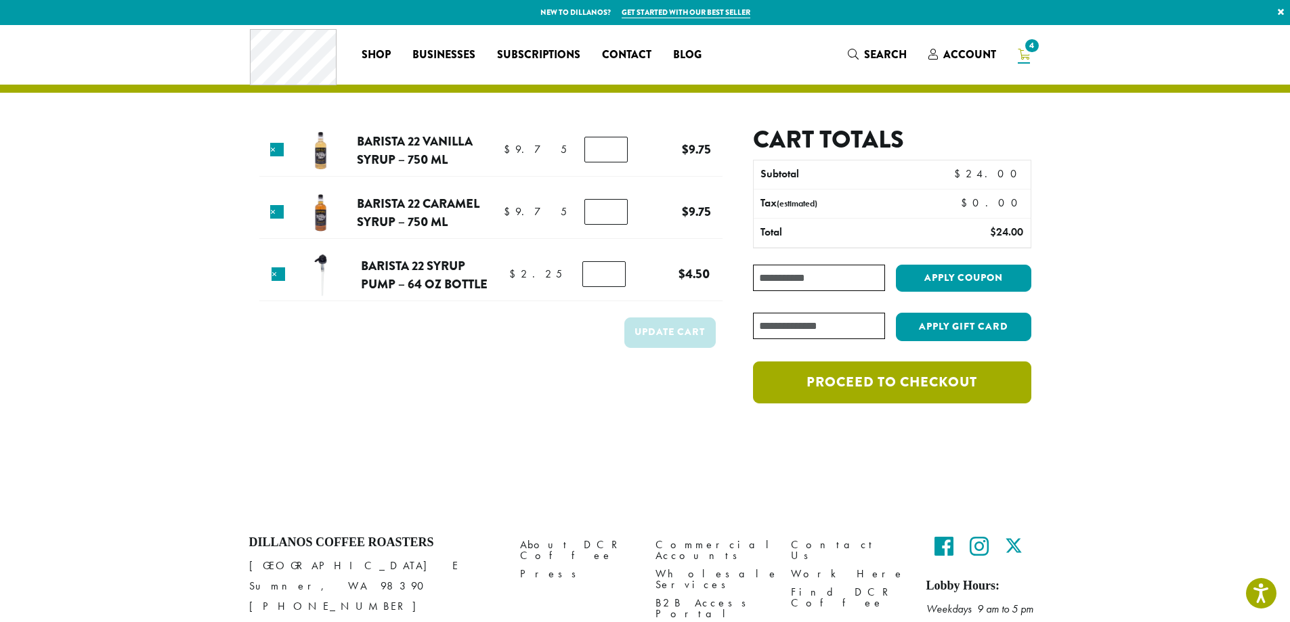
click at [886, 380] on link "Proceed to checkout" at bounding box center [892, 383] width 278 height 42
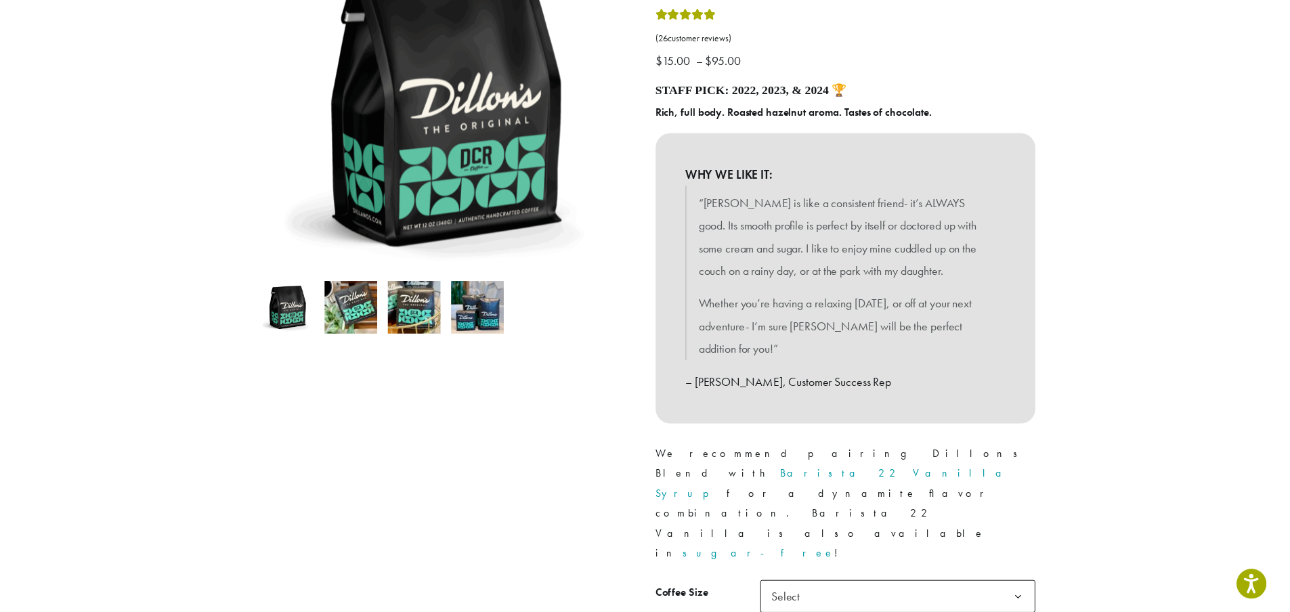
scroll to position [271, 0]
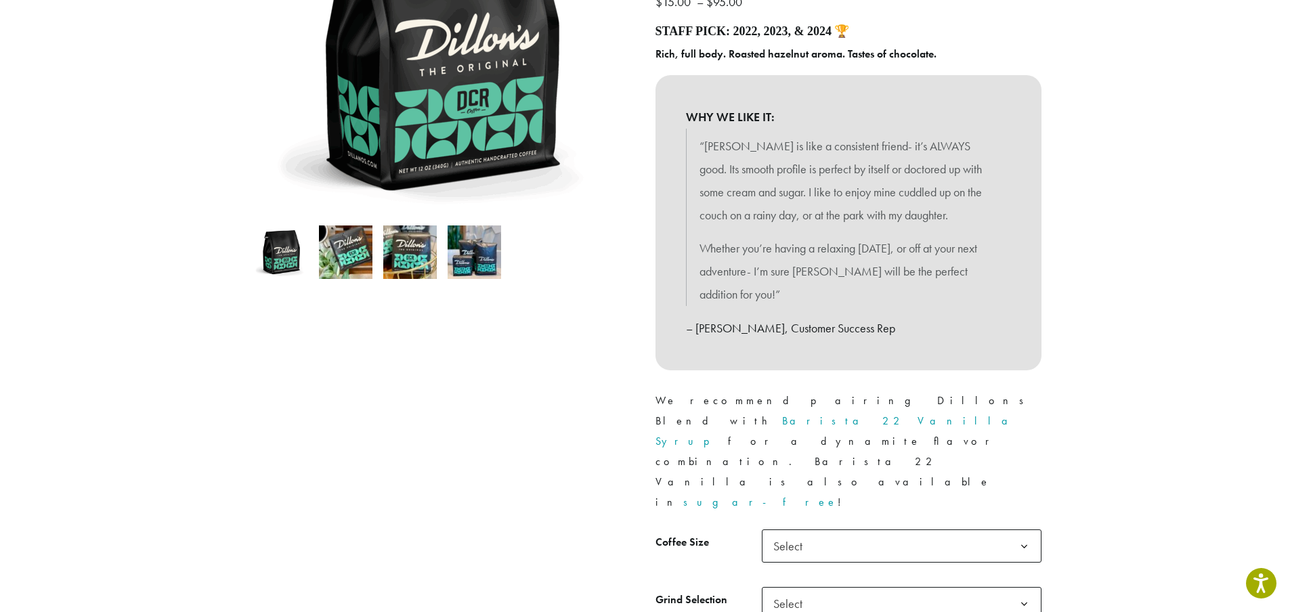
click at [798, 533] on span "Select" at bounding box center [792, 546] width 48 height 26
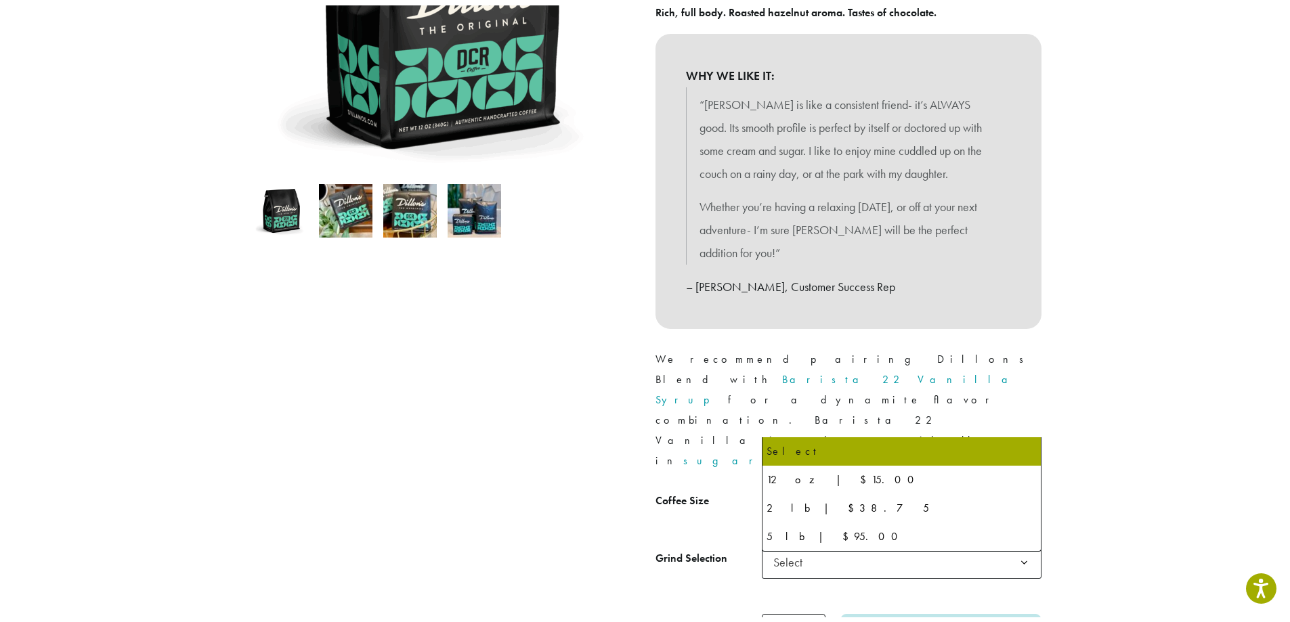
scroll to position [339, 0]
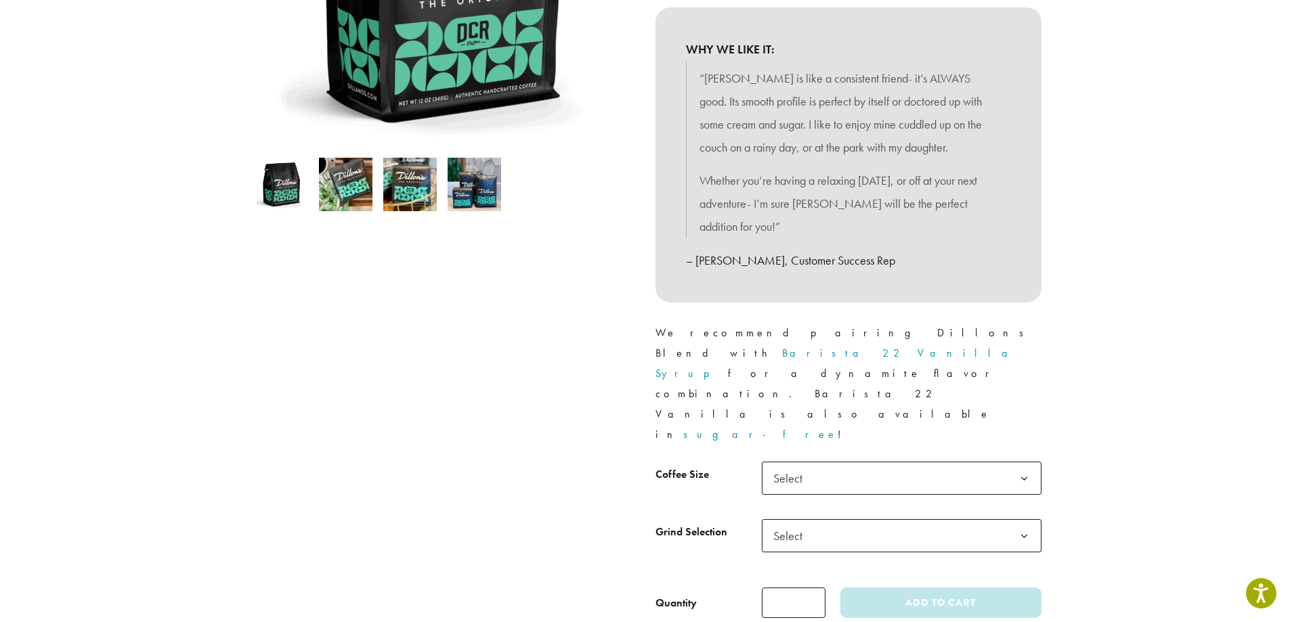
click at [606, 442] on div at bounding box center [442, 216] width 406 height 805
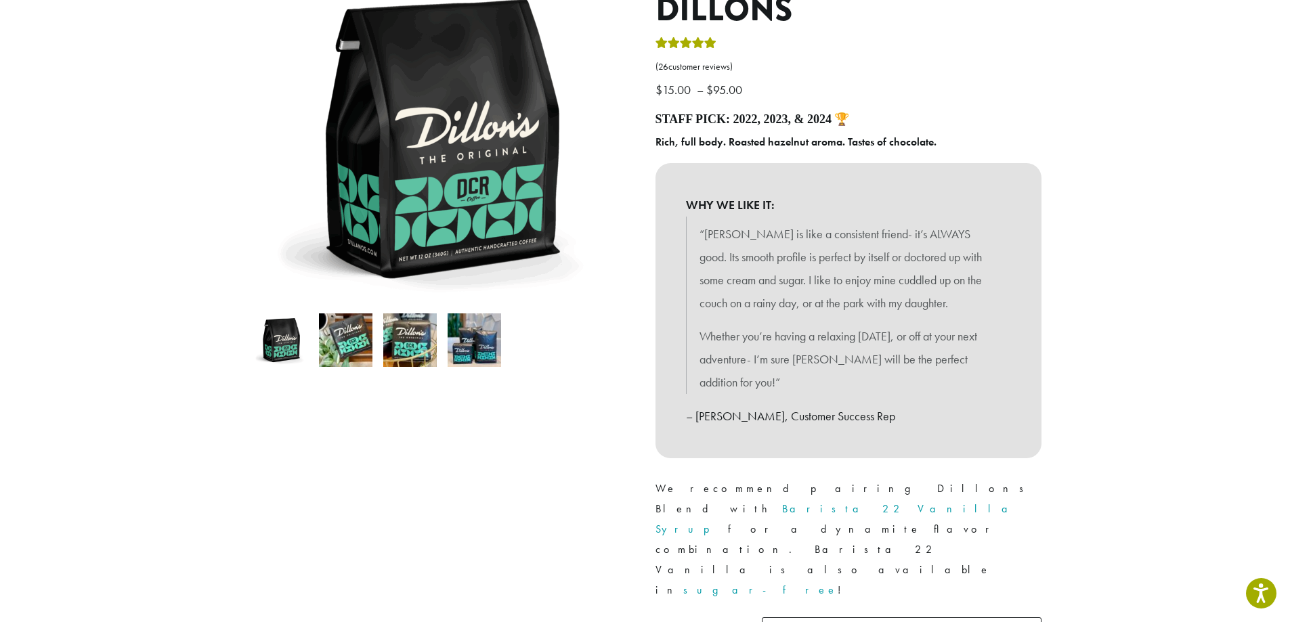
scroll to position [0, 0]
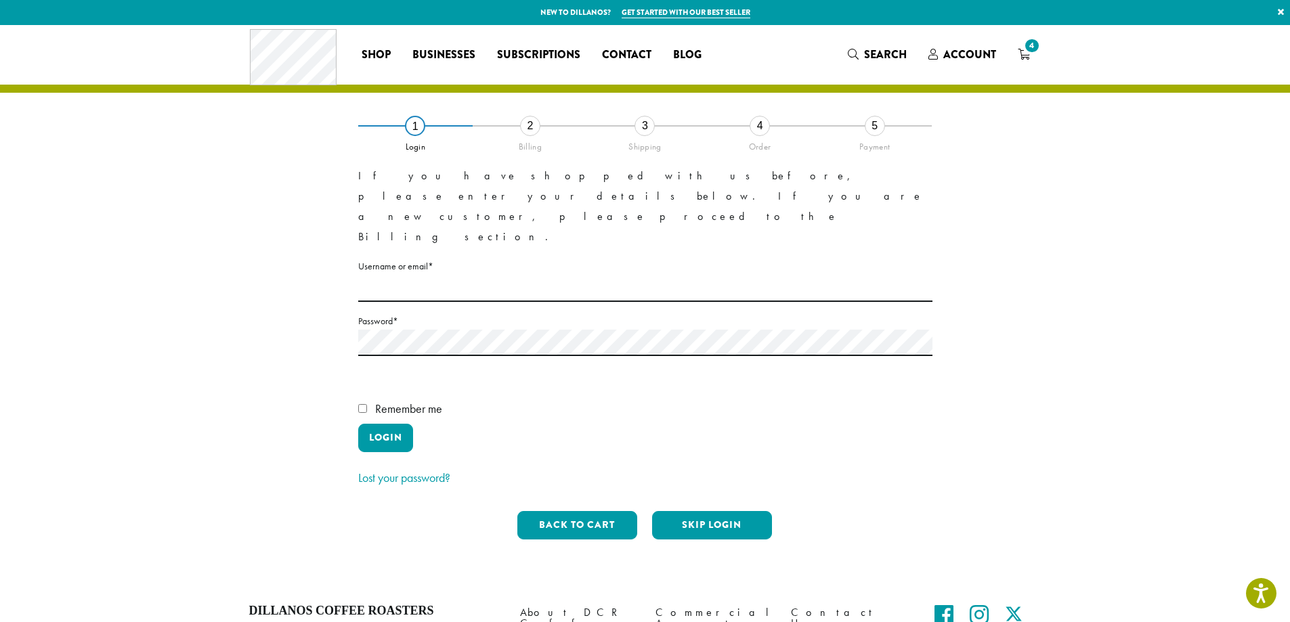
drag, startPoint x: 664, startPoint y: 421, endPoint x: 1159, endPoint y: 240, distance: 527.6
click at [1159, 240] on section "**********" at bounding box center [645, 304] width 1290 height 558
click at [492, 276] on input "Username or email * Required" at bounding box center [645, 289] width 574 height 26
type input "**********"
click at [398, 424] on button "Login" at bounding box center [385, 438] width 55 height 28
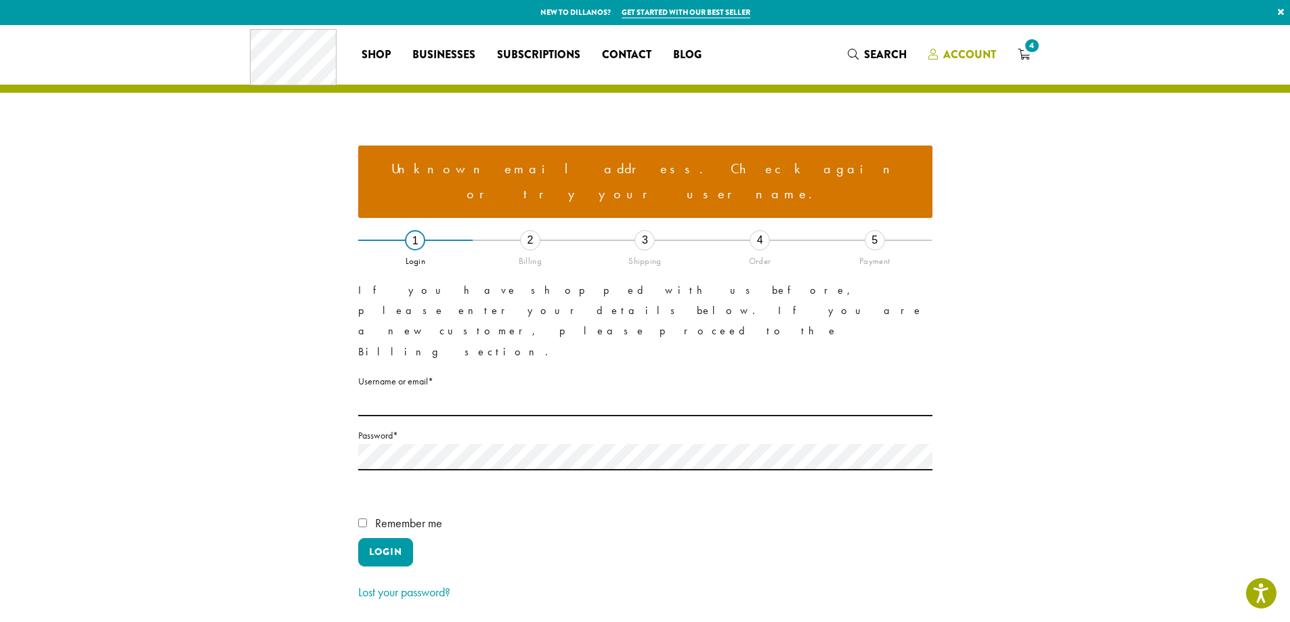
click at [962, 60] on span "Account" at bounding box center [969, 55] width 53 height 16
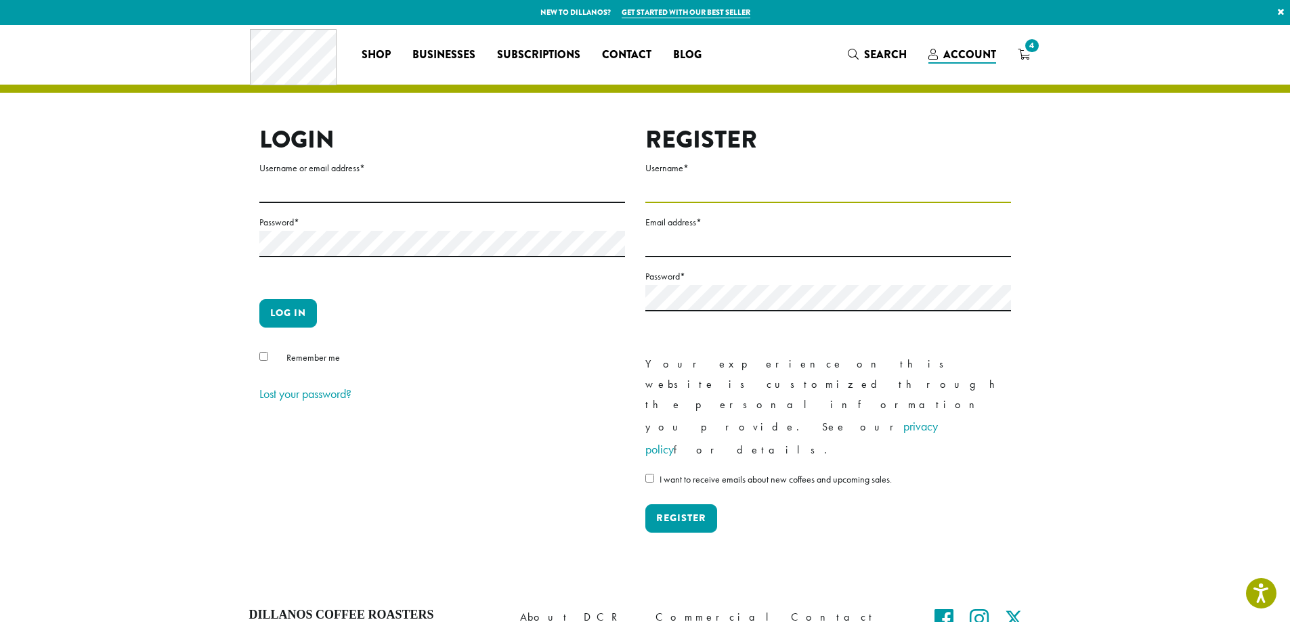
click at [738, 192] on input "Username *" at bounding box center [828, 190] width 366 height 26
type input "**********"
type input "*"
type input "**********"
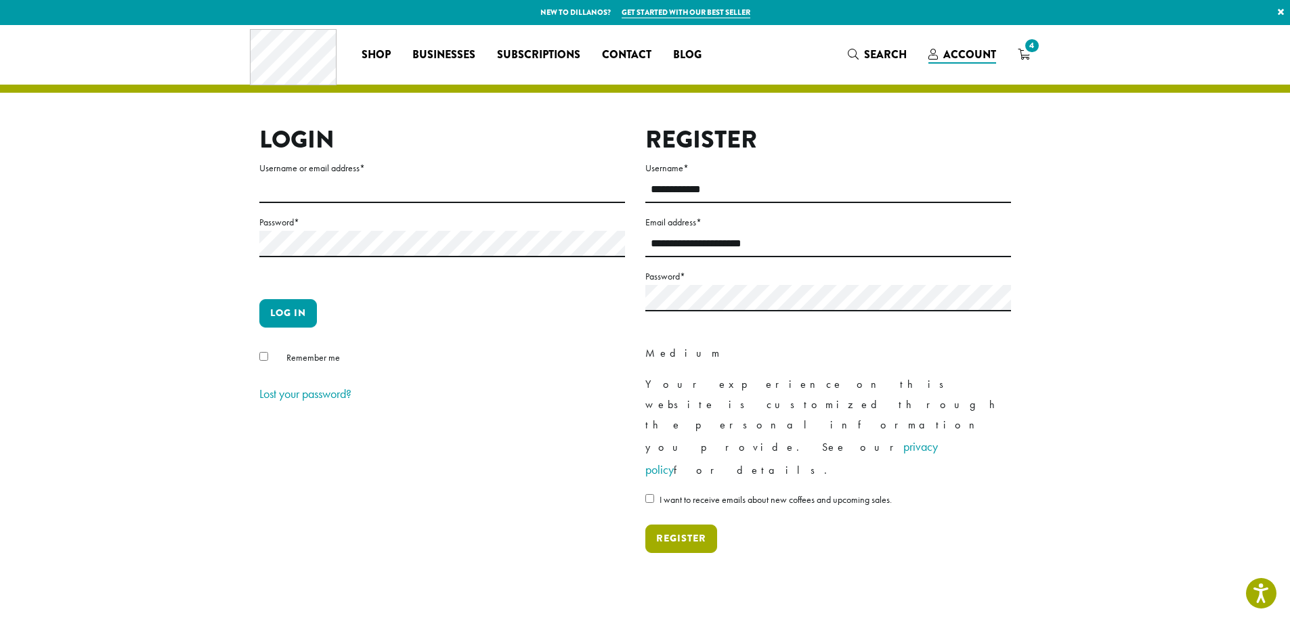
click at [670, 525] on button "Register" at bounding box center [681, 539] width 72 height 28
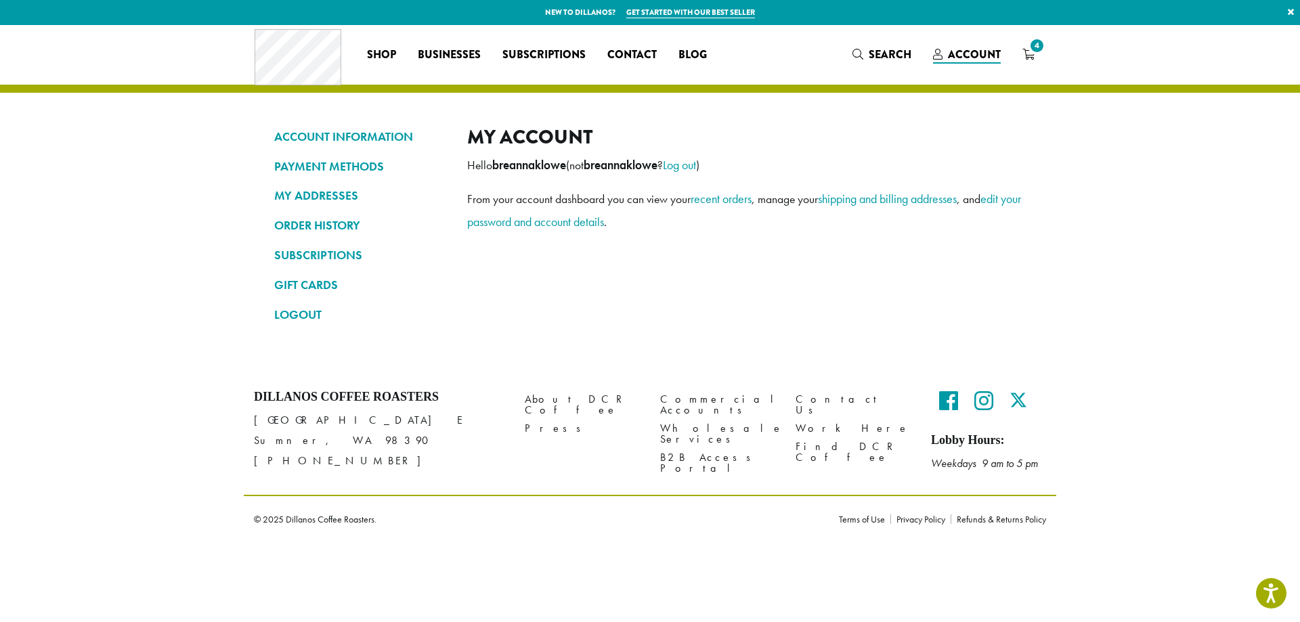
click at [1238, 344] on section "ACCOUNT INFORMATION PAYMENT METHODS MY ADDRESSES ORDER HISTORY SUBSCRIPTIONS GI…" at bounding box center [650, 197] width 1300 height 345
click at [1035, 51] on span "4" at bounding box center [1037, 46] width 18 height 18
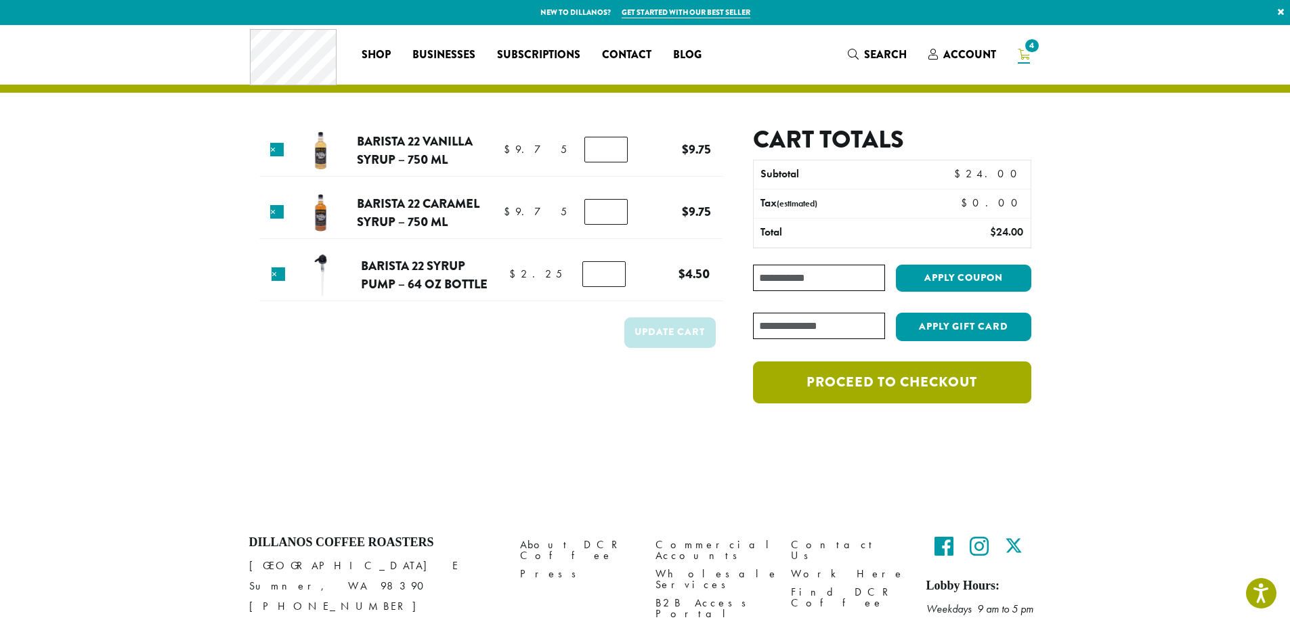
click at [895, 378] on link "Proceed to checkout" at bounding box center [892, 383] width 278 height 42
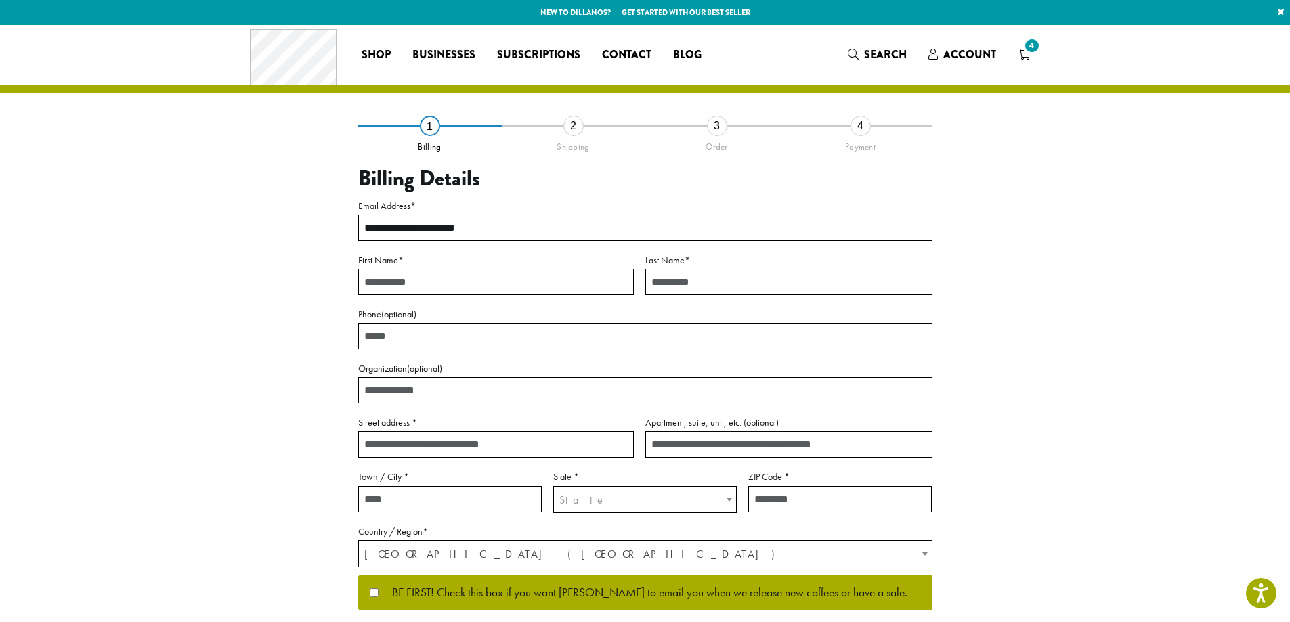
click at [439, 280] on input "First Name *" at bounding box center [496, 282] width 276 height 26
type input "*******"
type input "****"
type input "**********"
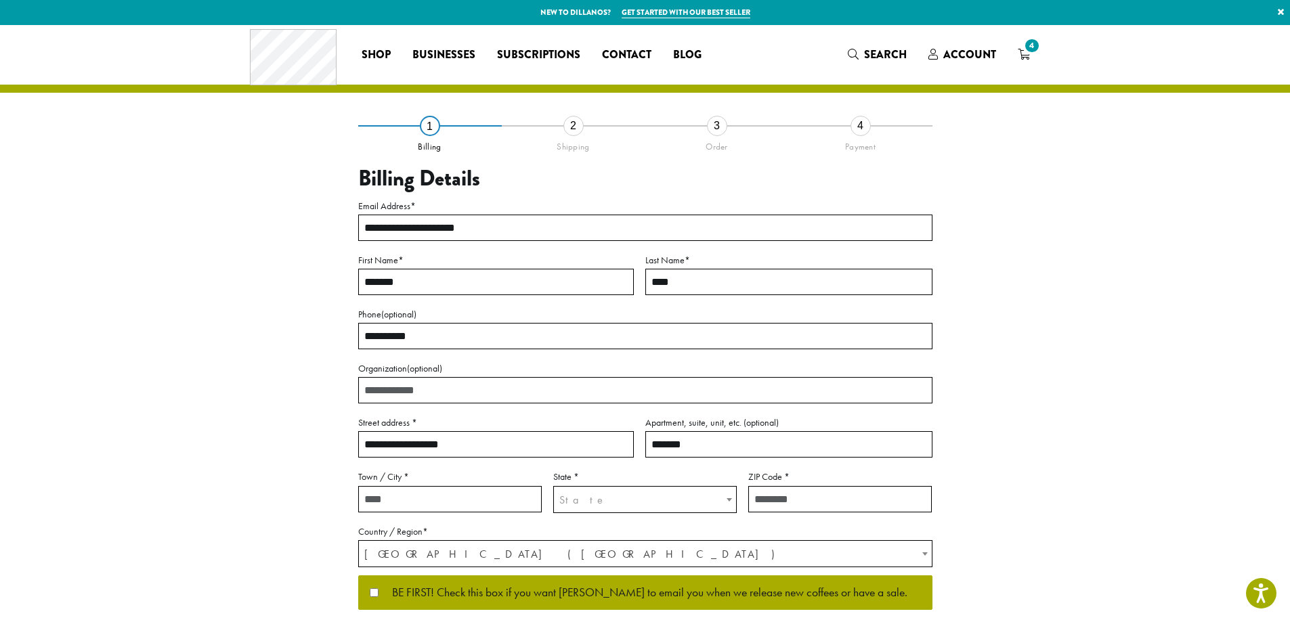
type input "*******"
type input "**********"
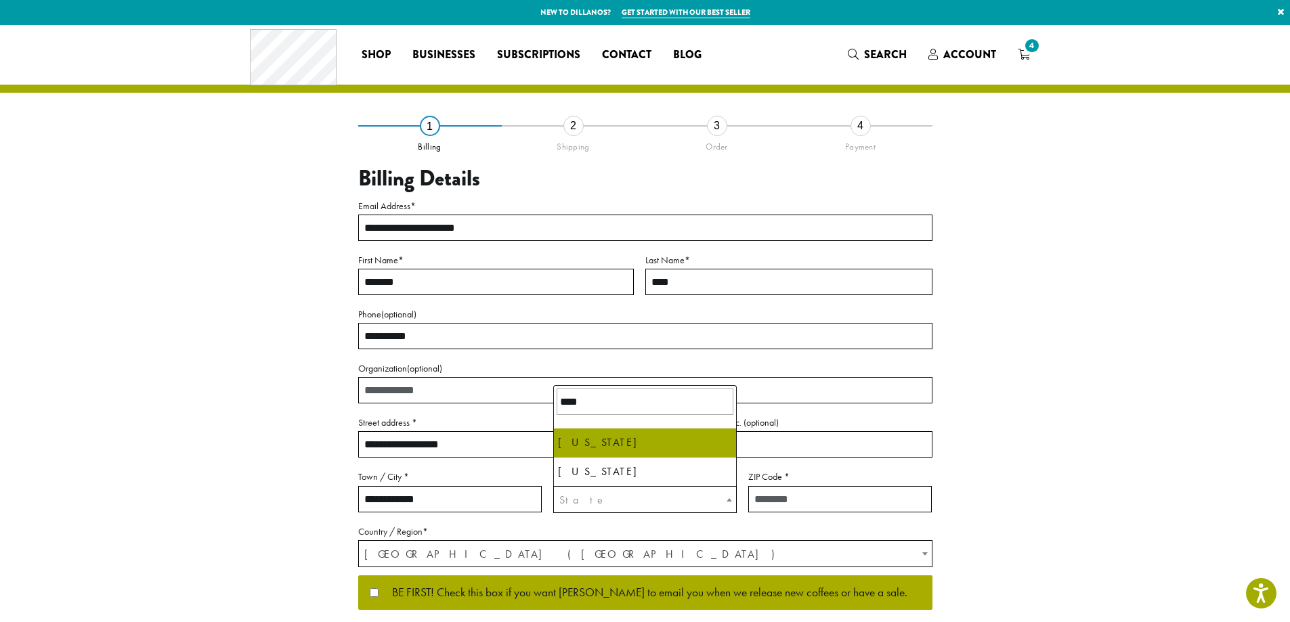
type input "****"
select select "**"
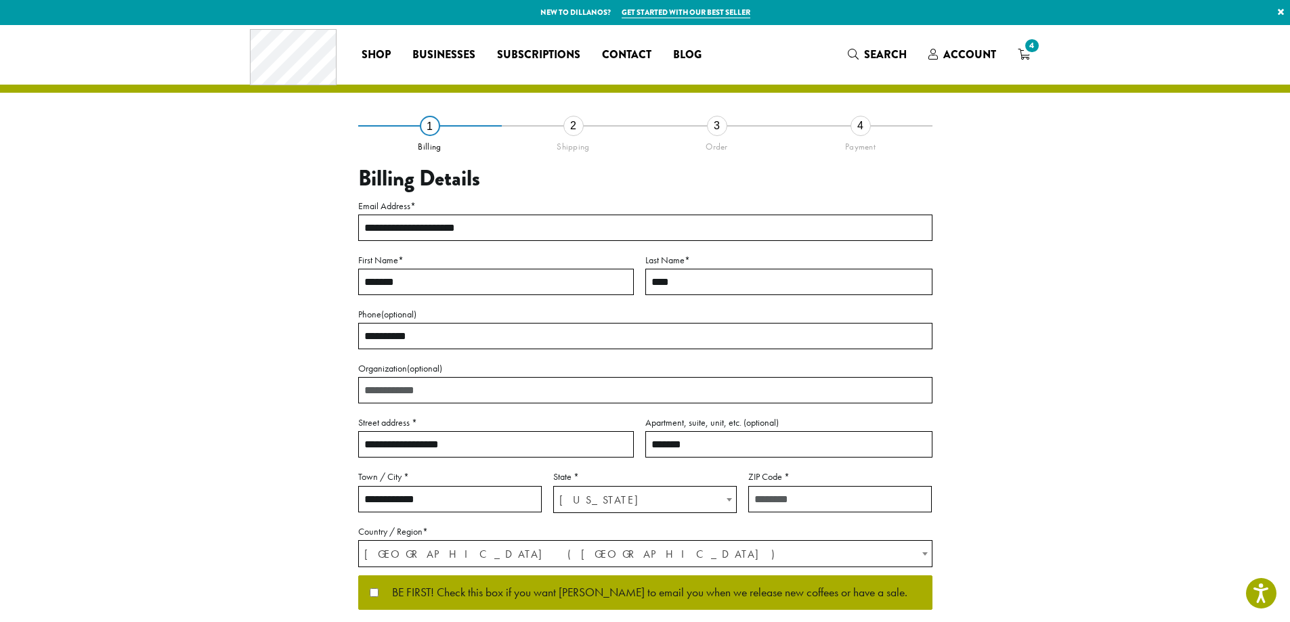
click at [890, 496] on input "ZIP Code *" at bounding box center [840, 499] width 184 height 26
type input "*****"
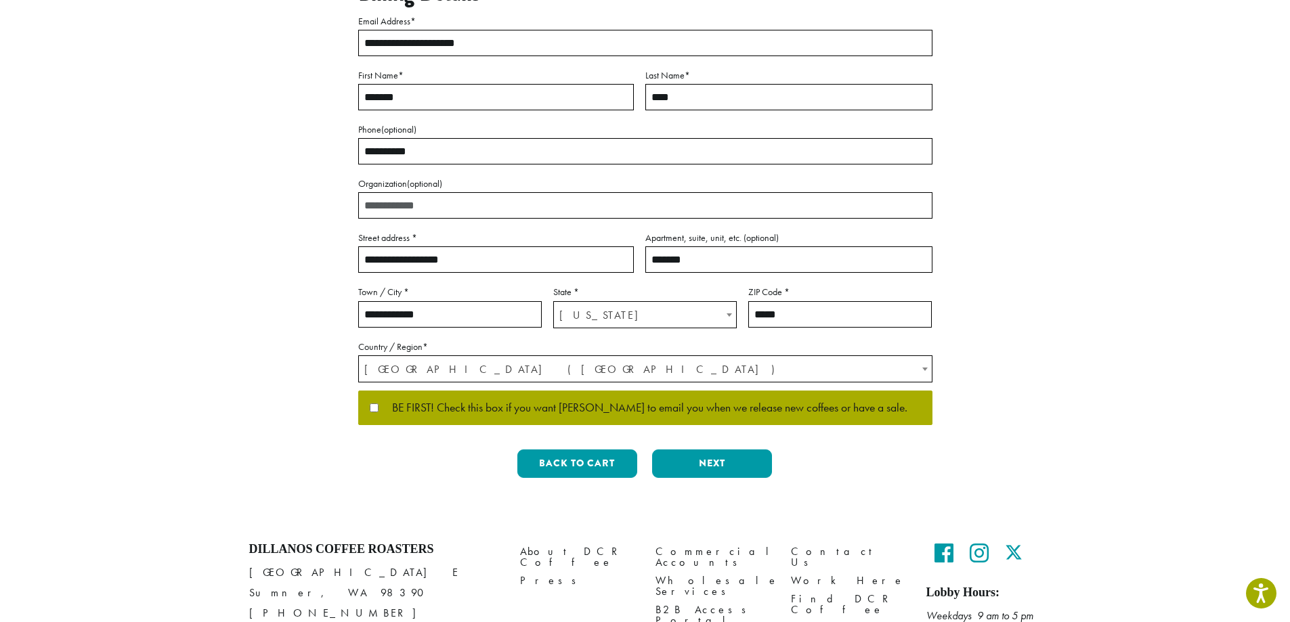
scroll to position [203, 0]
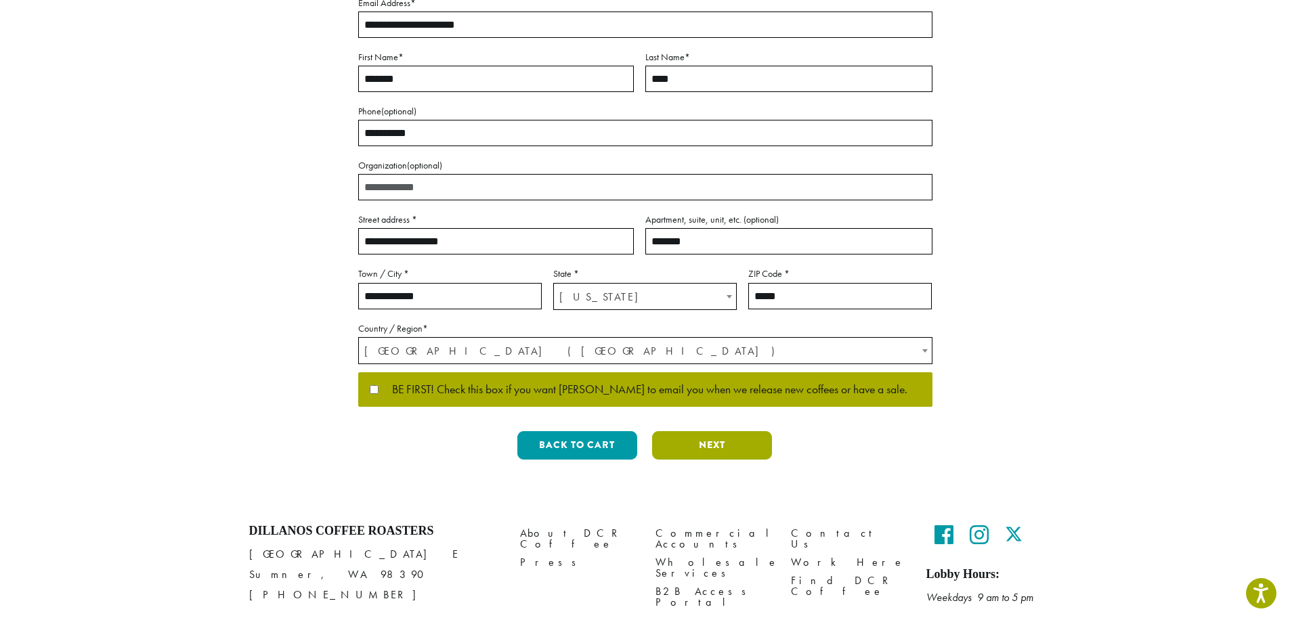
click at [697, 448] on button "Next" at bounding box center [712, 445] width 120 height 28
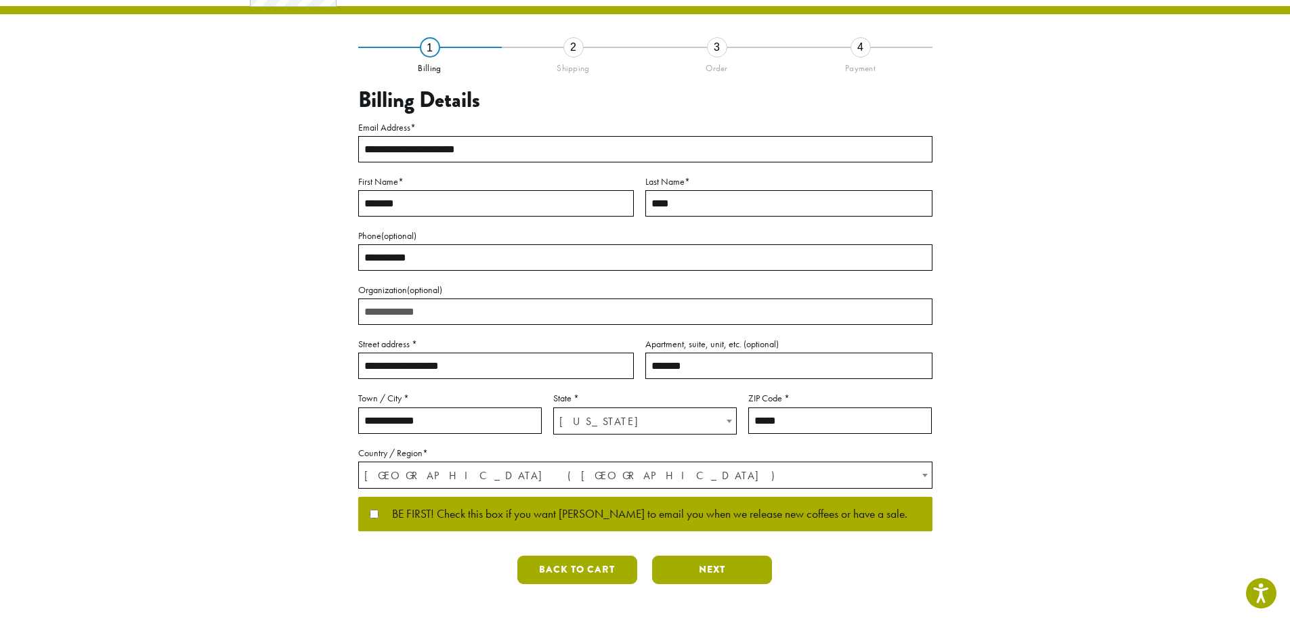
scroll to position [0, 0]
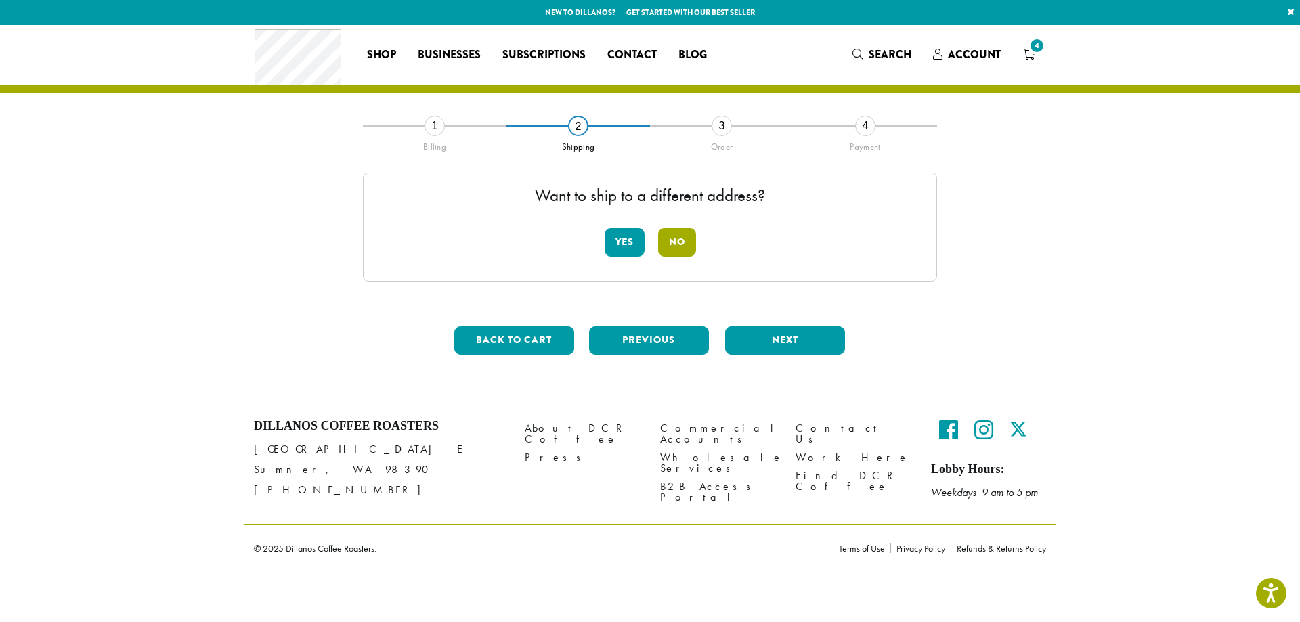
click at [666, 251] on button "No" at bounding box center [677, 242] width 38 height 28
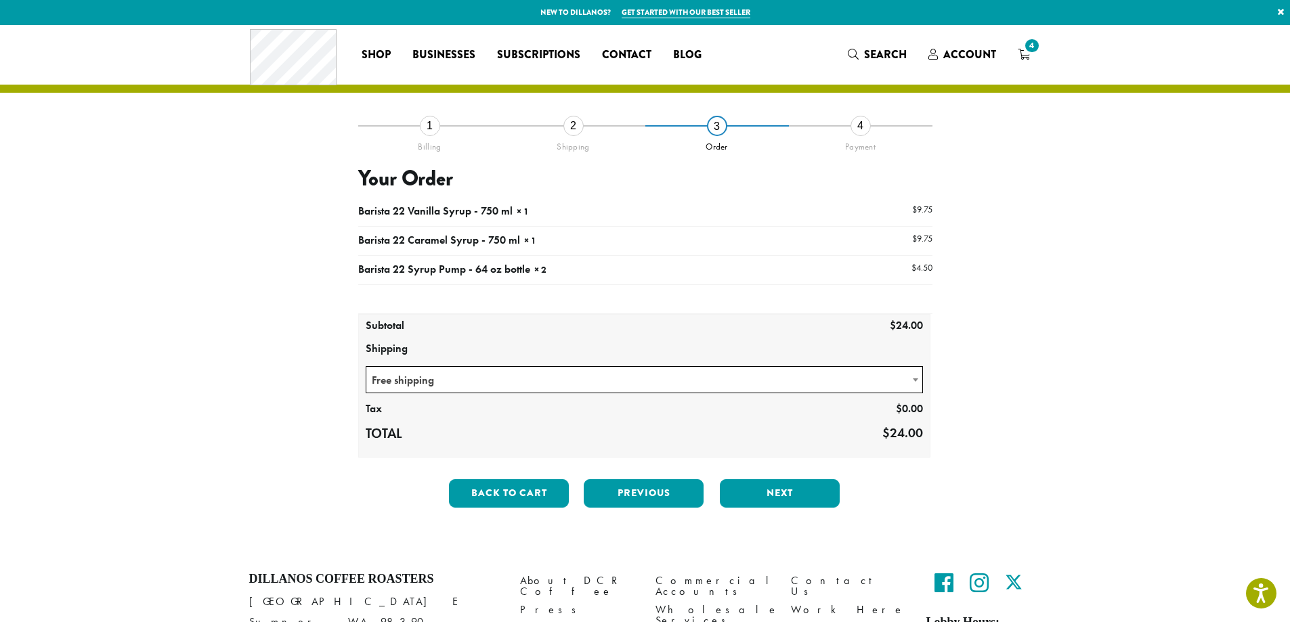
click at [718, 369] on span "Free shipping" at bounding box center [644, 380] width 557 height 26
click at [713, 381] on span "Free shipping" at bounding box center [644, 380] width 557 height 26
